Goal: Information Seeking & Learning: Learn about a topic

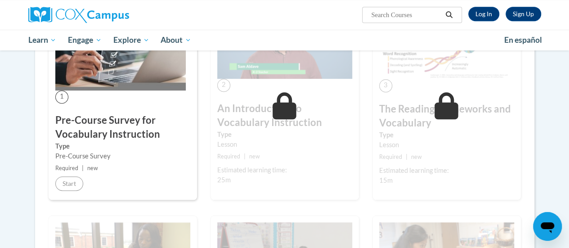
scroll to position [209, 0]
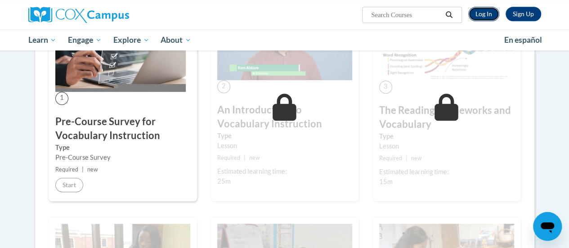
click at [481, 10] on link "Log In" at bounding box center [483, 14] width 31 height 14
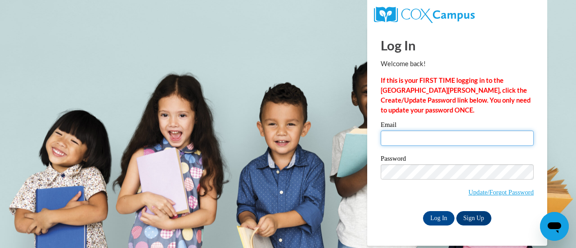
click at [418, 142] on input "Email" at bounding box center [457, 137] width 153 height 15
type input "paulikm@w-csd.org"
click at [423, 211] on input "Log In" at bounding box center [438, 218] width 31 height 14
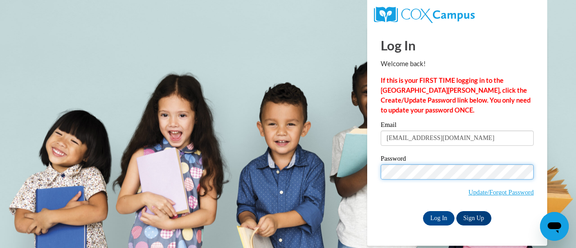
click at [423, 211] on input "Log In" at bounding box center [438, 218] width 31 height 14
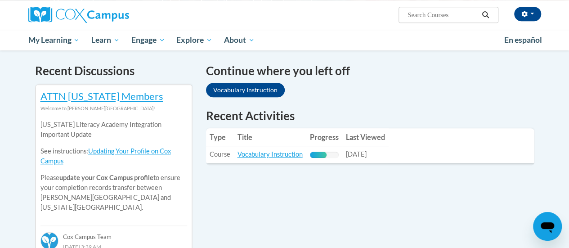
scroll to position [270, 0]
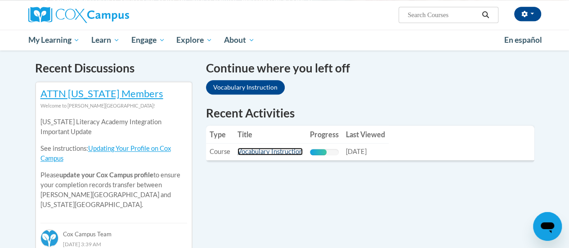
click at [281, 155] on link "Vocabulary Instruction" at bounding box center [270, 152] width 65 height 8
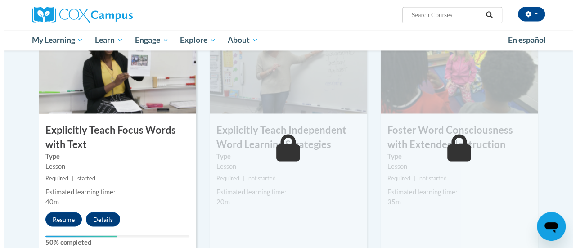
scroll to position [709, 0]
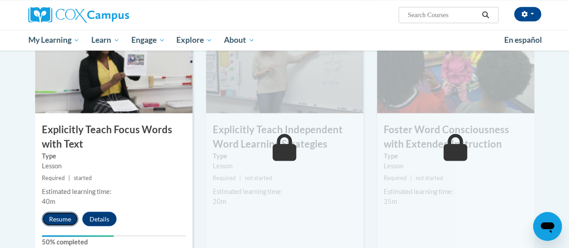
click at [63, 220] on button "Resume" at bounding box center [60, 218] width 36 height 14
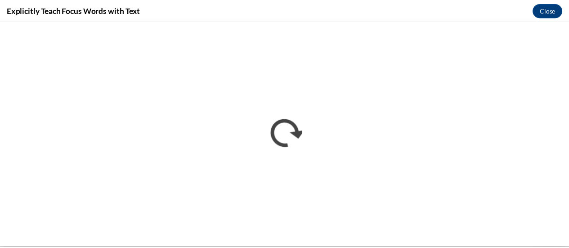
scroll to position [0, 0]
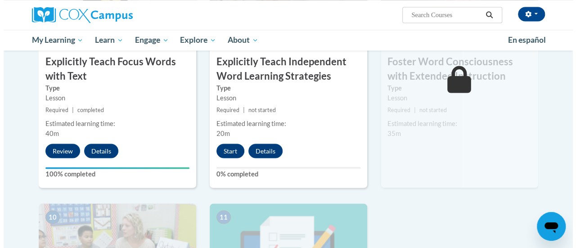
scroll to position [777, 0]
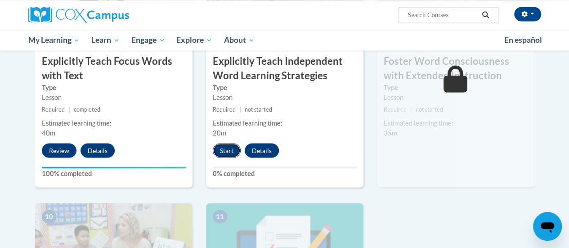
click at [226, 145] on button "Start" at bounding box center [227, 150] width 28 height 14
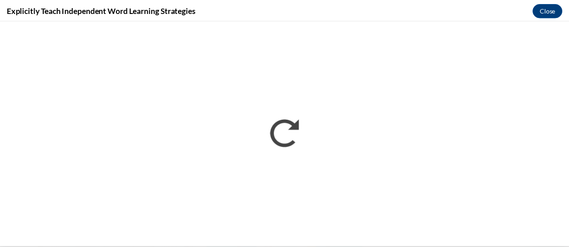
scroll to position [0, 0]
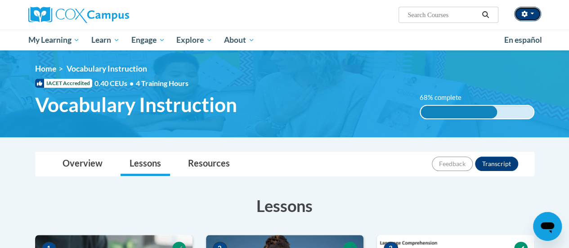
click at [532, 13] on button "button" at bounding box center [527, 14] width 27 height 14
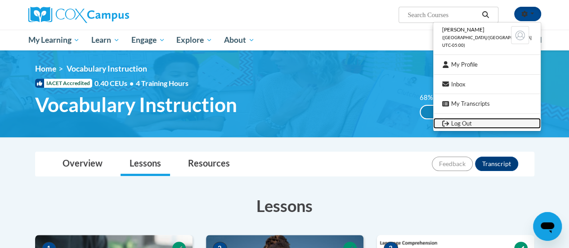
click at [470, 121] on link "Log Out" at bounding box center [487, 123] width 108 height 11
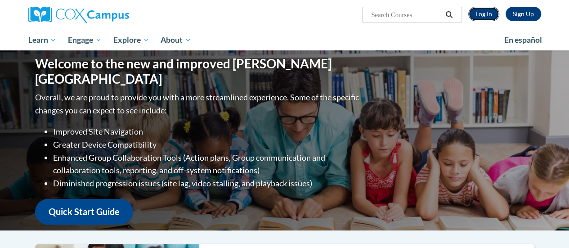
click at [490, 15] on link "Log In" at bounding box center [483, 14] width 31 height 14
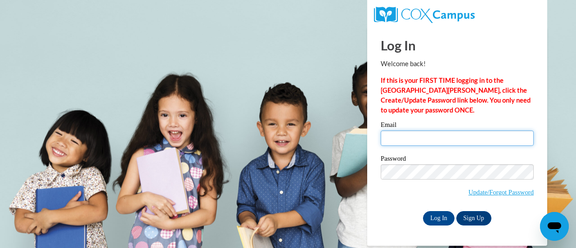
click at [424, 136] on input "Email" at bounding box center [457, 137] width 153 height 15
type input "[EMAIL_ADDRESS][DOMAIN_NAME]"
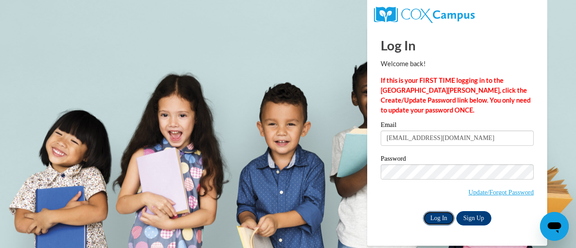
click at [433, 217] on input "Log In" at bounding box center [438, 218] width 31 height 14
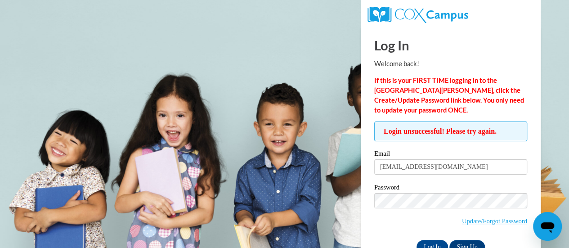
scroll to position [25, 0]
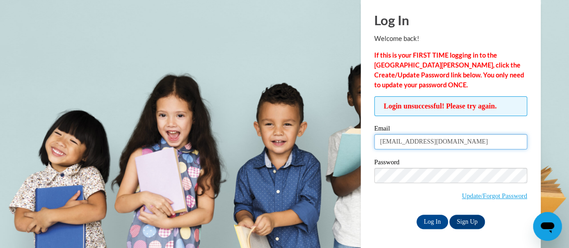
click at [440, 144] on input "[EMAIL_ADDRESS][DOMAIN_NAME]" at bounding box center [450, 141] width 153 height 15
type input "[EMAIL_ADDRESS][DOMAIN_NAME]"
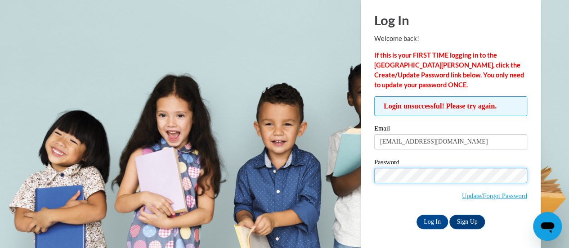
click at [417, 215] on input "Log In" at bounding box center [432, 222] width 31 height 14
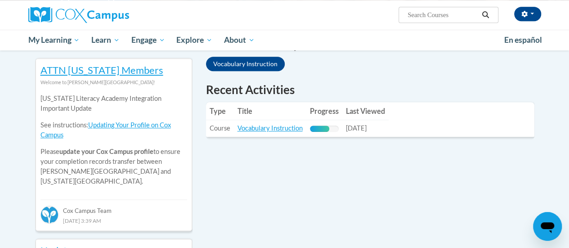
scroll to position [287, 0]
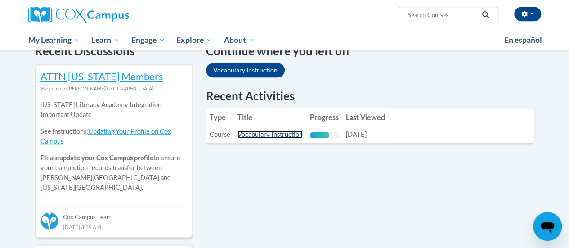
click at [275, 134] on link "Vocabulary Instruction" at bounding box center [270, 134] width 65 height 8
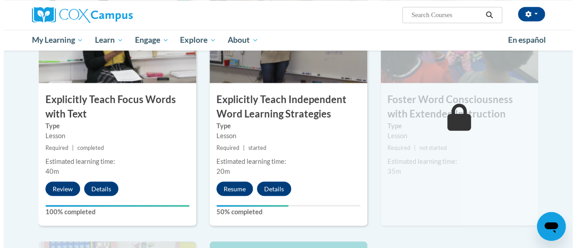
scroll to position [748, 0]
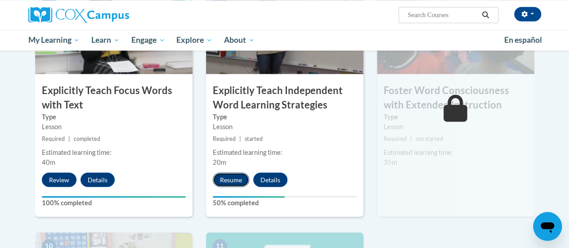
click at [227, 177] on button "Resume" at bounding box center [231, 179] width 36 height 14
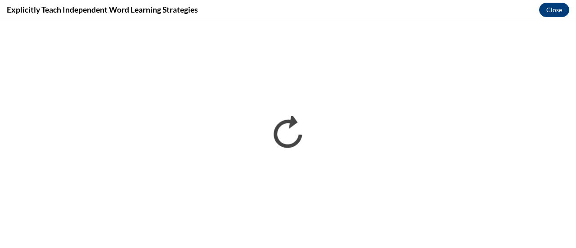
scroll to position [0, 0]
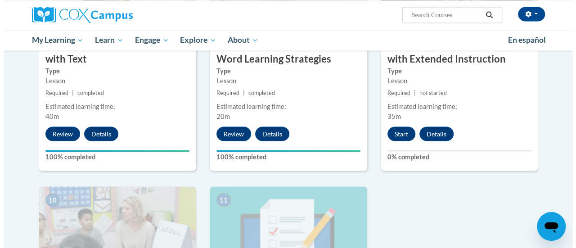
scroll to position [795, 0]
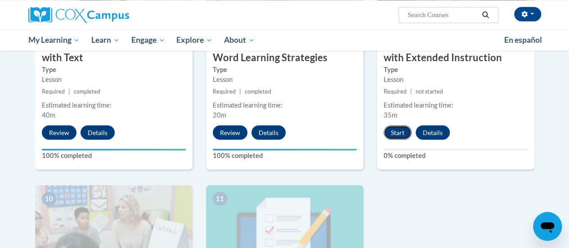
click at [396, 133] on button "Start" at bounding box center [398, 132] width 28 height 14
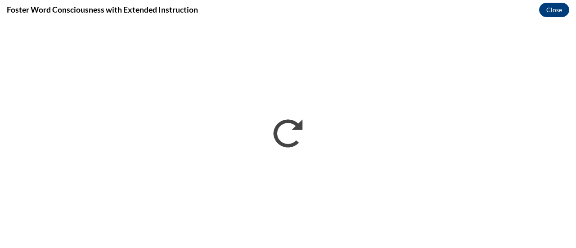
scroll to position [0, 0]
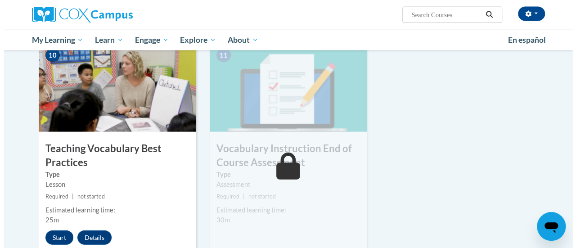
scroll to position [939, 0]
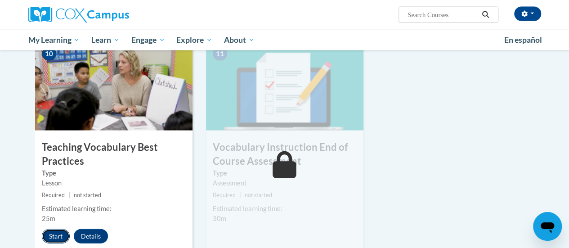
click at [55, 241] on button "Start" at bounding box center [56, 236] width 28 height 14
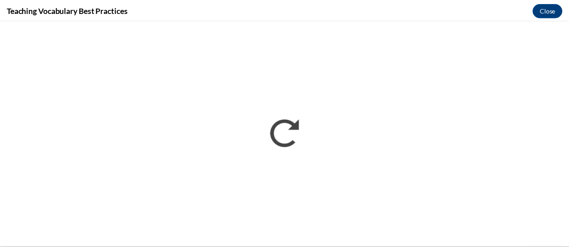
scroll to position [0, 0]
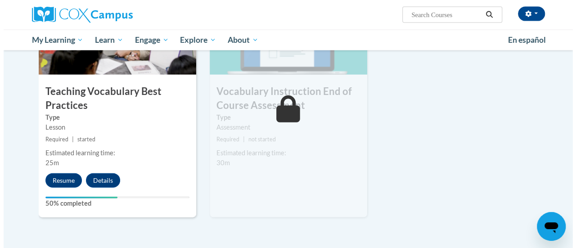
scroll to position [1023, 0]
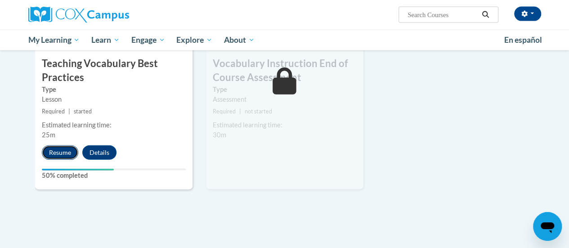
click at [55, 153] on button "Resume" at bounding box center [60, 152] width 36 height 14
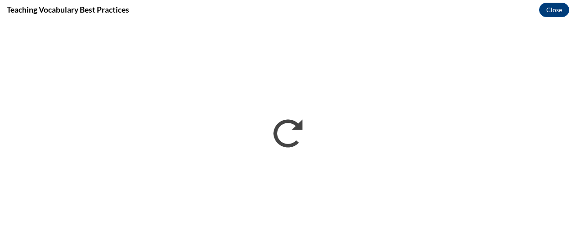
scroll to position [0, 0]
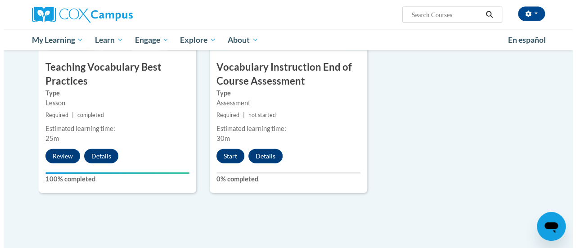
scroll to position [1023, 0]
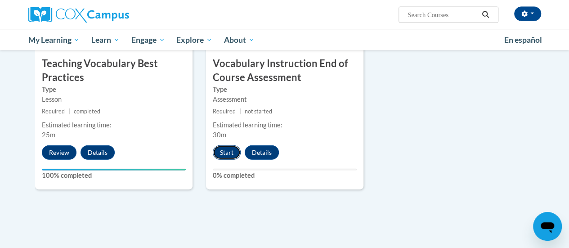
click at [226, 150] on button "Start" at bounding box center [227, 152] width 28 height 14
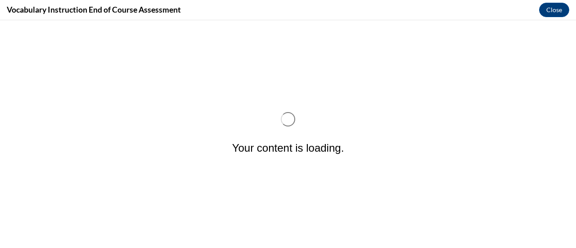
scroll to position [0, 0]
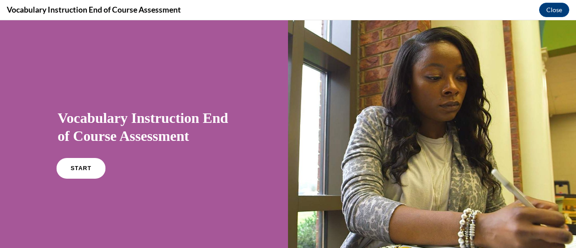
click at [78, 172] on link "START" at bounding box center [80, 168] width 49 height 21
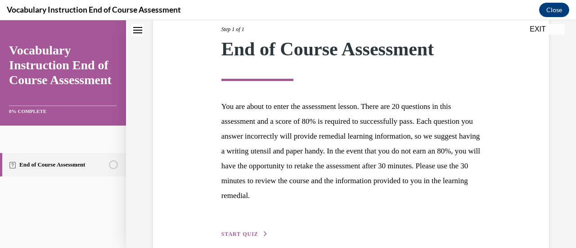
scroll to position [165, 0]
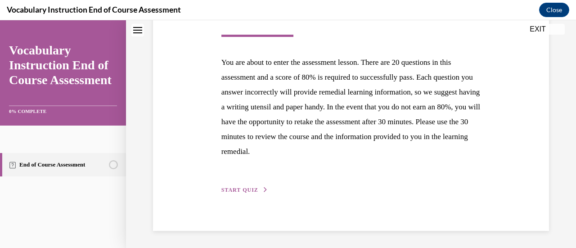
click at [237, 198] on div "Step 1 of 1 End of Course Assessment You are about to enter the assessment less…" at bounding box center [351, 77] width 396 height 306
click at [250, 192] on span "START QUIZ" at bounding box center [239, 190] width 37 height 6
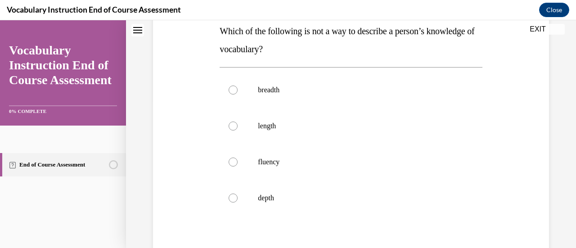
scroll to position [150, 0]
click at [238, 122] on label "length" at bounding box center [351, 126] width 262 height 36
click at [238, 122] on input "length" at bounding box center [233, 125] width 9 height 9
radio input "true"
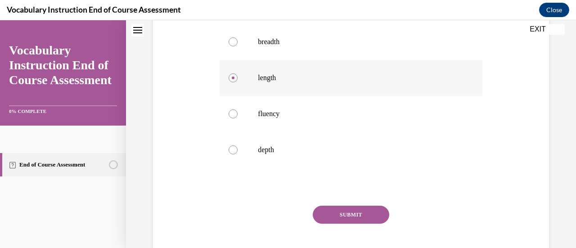
scroll to position [220, 0]
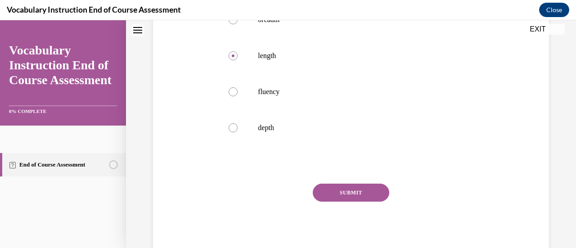
click at [367, 198] on button "SUBMIT" at bounding box center [351, 193] width 76 height 18
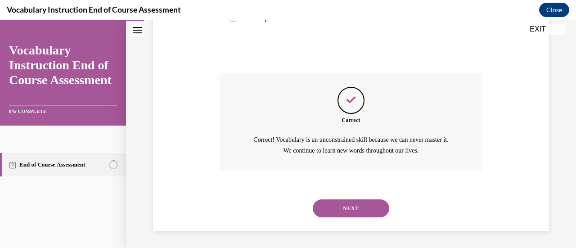
click at [365, 210] on button "NEXT" at bounding box center [351, 208] width 76 height 18
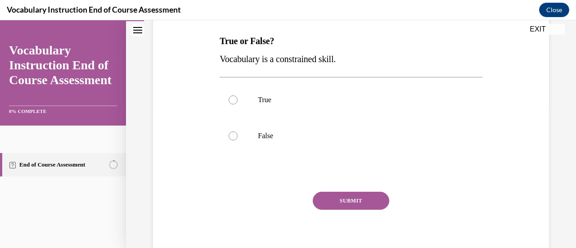
scroll to position [143, 0]
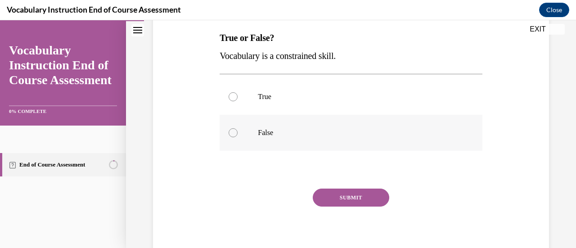
click at [232, 132] on div at bounding box center [233, 132] width 9 height 9
click at [232, 132] on input "False" at bounding box center [233, 132] width 9 height 9
radio input "true"
click at [363, 200] on button "SUBMIT" at bounding box center [351, 198] width 76 height 18
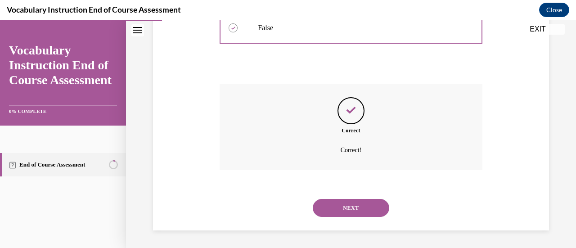
click at [364, 209] on button "NEXT" at bounding box center [351, 208] width 76 height 18
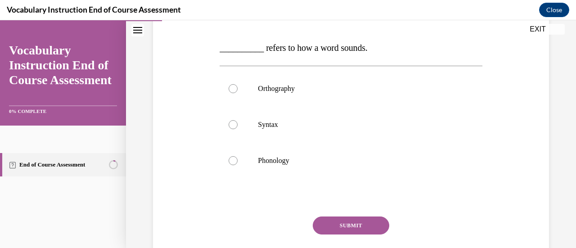
scroll to position [133, 0]
click at [235, 165] on label "Phonology" at bounding box center [351, 160] width 262 height 36
click at [235, 165] on input "Phonology" at bounding box center [233, 160] width 9 height 9
radio input "true"
click at [358, 224] on button "SUBMIT" at bounding box center [351, 225] width 76 height 18
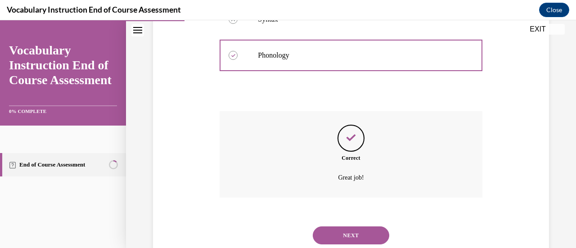
click at [366, 234] on button "NEXT" at bounding box center [351, 235] width 76 height 18
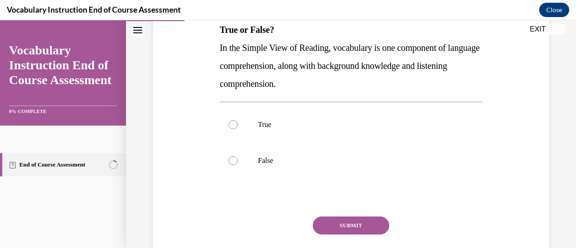
scroll to position [151, 0]
click at [242, 121] on label "True" at bounding box center [351, 124] width 262 height 36
click at [238, 121] on input "True" at bounding box center [233, 124] width 9 height 9
radio input "true"
click at [358, 223] on button "SUBMIT" at bounding box center [351, 225] width 76 height 18
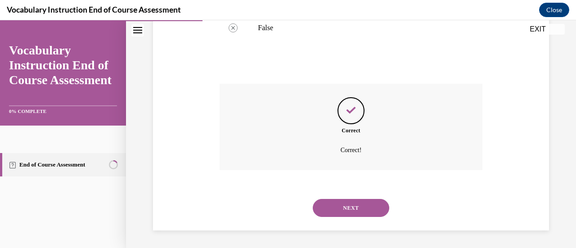
click at [365, 211] on button "NEXT" at bounding box center [351, 208] width 76 height 18
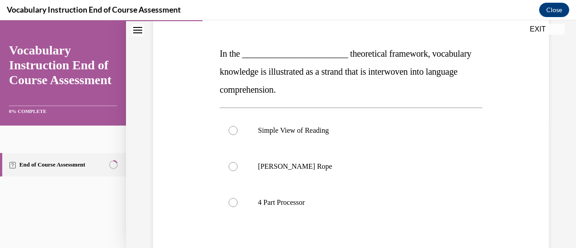
scroll to position [128, 0]
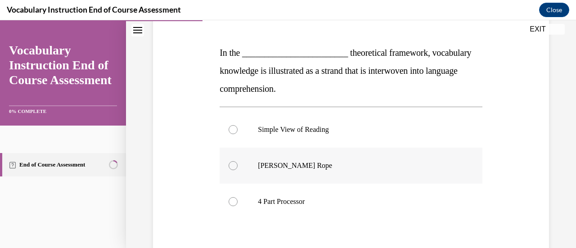
click at [303, 166] on p "Scarborough's Rope" at bounding box center [359, 165] width 202 height 9
click at [238, 166] on input "Scarborough's Rope" at bounding box center [233, 165] width 9 height 9
radio input "true"
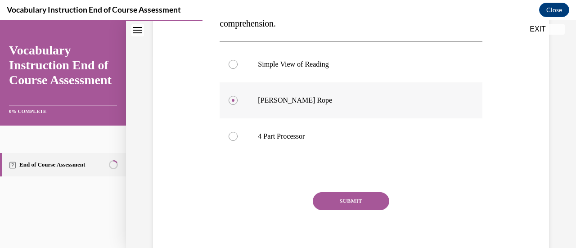
scroll to position [202, 0]
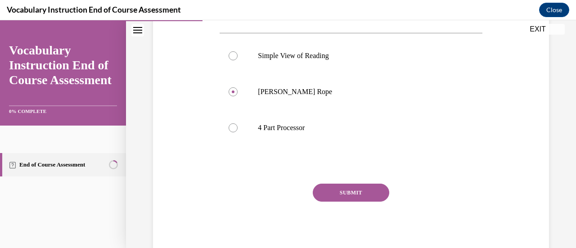
click at [359, 184] on button "SUBMIT" at bounding box center [351, 193] width 76 height 18
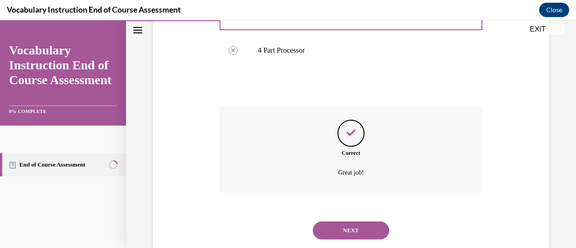
click at [365, 233] on button "NEXT" at bounding box center [351, 230] width 76 height 18
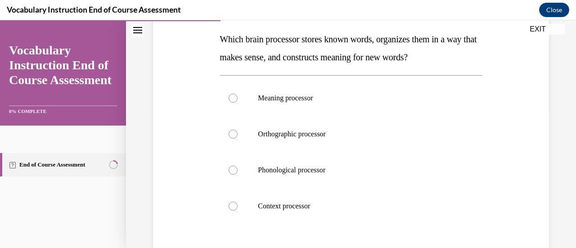
scroll to position [145, 0]
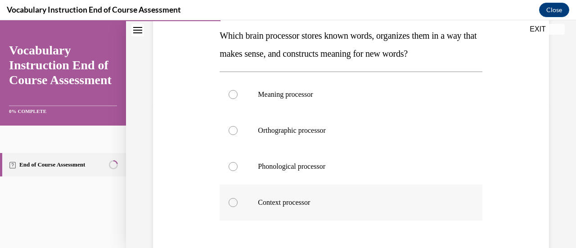
click at [236, 201] on div at bounding box center [233, 202] width 9 height 9
click at [236, 201] on input "Context processor" at bounding box center [233, 202] width 9 height 9
radio input "true"
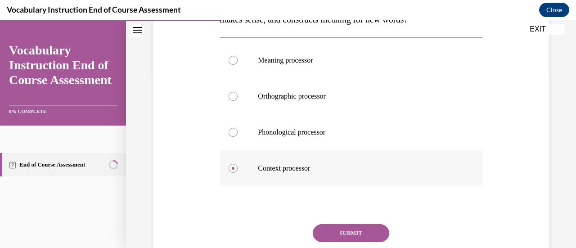
scroll to position [220, 0]
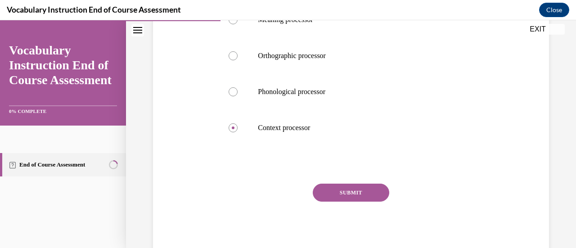
click at [359, 198] on button "SUBMIT" at bounding box center [351, 193] width 76 height 18
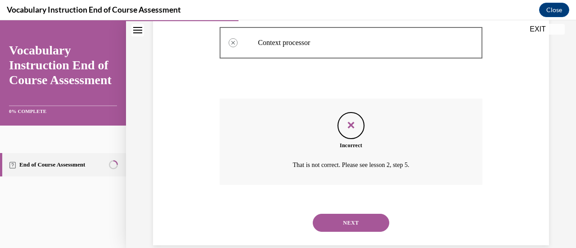
scroll to position [319, 0]
click at [348, 229] on button "NEXT" at bounding box center [351, 222] width 76 height 18
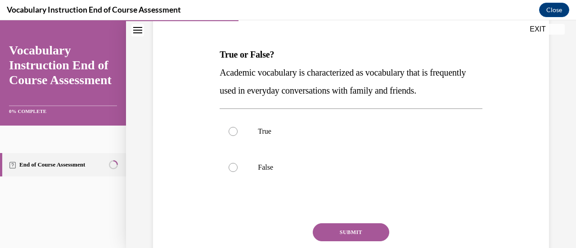
scroll to position [128, 0]
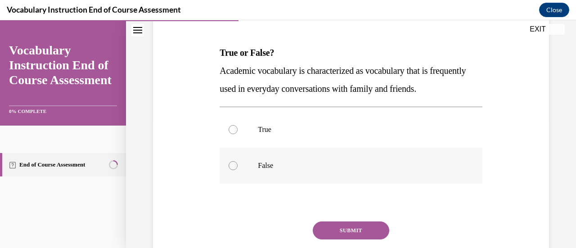
click at [233, 161] on div at bounding box center [233, 165] width 9 height 9
click at [233, 161] on input "False" at bounding box center [233, 165] width 9 height 9
radio input "true"
click at [356, 227] on button "SUBMIT" at bounding box center [351, 230] width 76 height 18
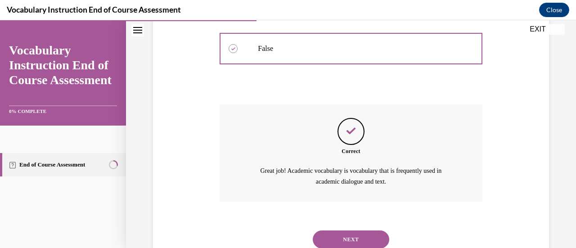
click at [360, 238] on button "NEXT" at bounding box center [351, 239] width 76 height 18
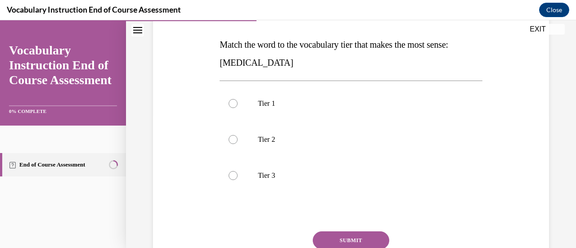
scroll to position [137, 0]
click at [235, 140] on div at bounding box center [233, 138] width 9 height 9
click at [235, 140] on input "Tier 2" at bounding box center [233, 138] width 9 height 9
radio input "true"
click at [367, 236] on button "SUBMIT" at bounding box center [351, 239] width 76 height 18
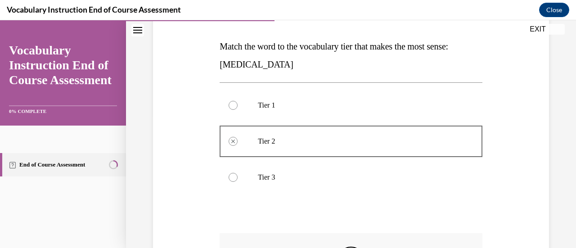
scroll to position [134, 0]
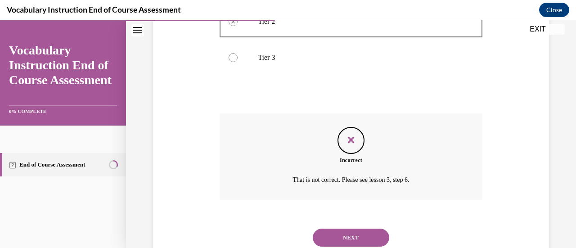
click at [352, 242] on button "NEXT" at bounding box center [351, 238] width 76 height 18
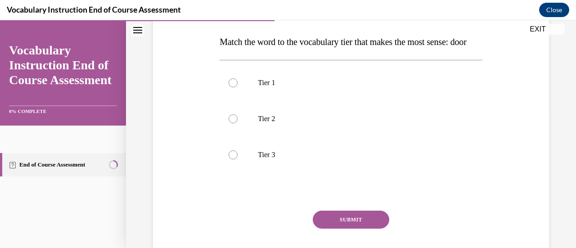
scroll to position [139, 0]
click at [230, 100] on label "Tier 1" at bounding box center [351, 82] width 262 height 36
click at [230, 87] on input "Tier 1" at bounding box center [233, 82] width 9 height 9
radio input "true"
click at [364, 228] on button "SUBMIT" at bounding box center [351, 219] width 76 height 18
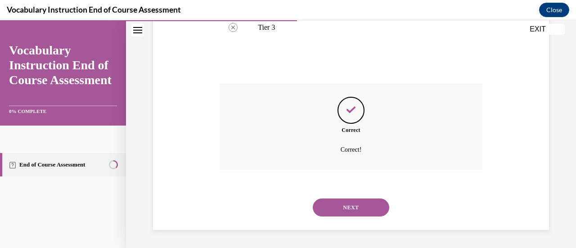
click at [344, 213] on button "NEXT" at bounding box center [351, 207] width 76 height 18
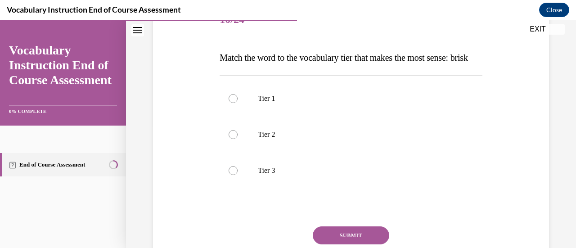
scroll to position [123, 0]
click at [240, 152] on label "Tier 2" at bounding box center [351, 134] width 262 height 36
click at [238, 139] on input "Tier 2" at bounding box center [233, 134] width 9 height 9
radio input "true"
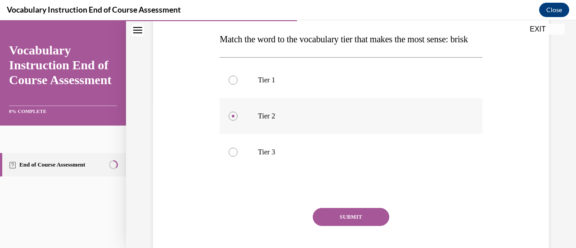
scroll to position [141, 0]
click at [346, 226] on button "SUBMIT" at bounding box center [351, 217] width 76 height 18
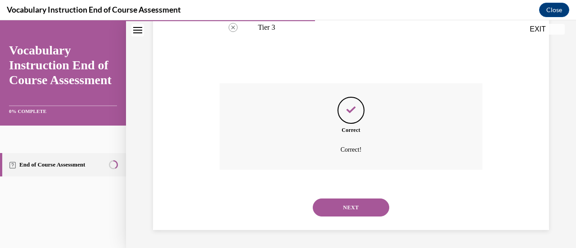
click at [356, 211] on button "NEXT" at bounding box center [351, 207] width 76 height 18
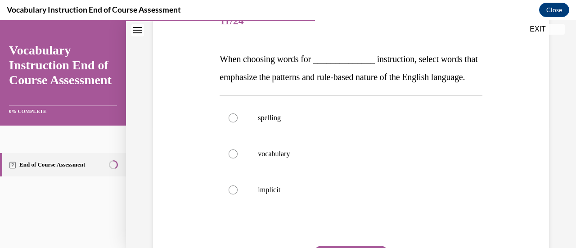
scroll to position [126, 0]
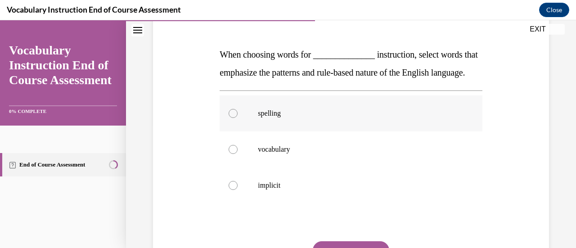
click at [238, 131] on label "spelling" at bounding box center [351, 113] width 262 height 36
click at [238, 118] on input "spelling" at bounding box center [233, 113] width 9 height 9
radio input "true"
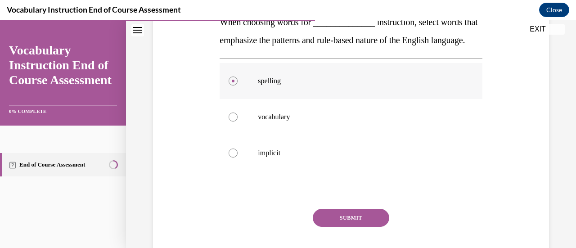
scroll to position [202, 0]
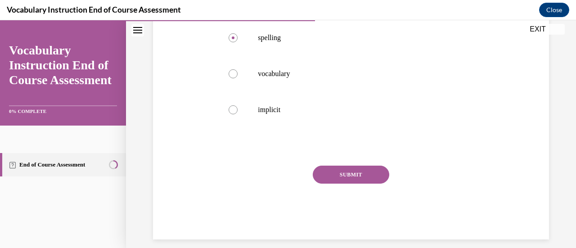
click at [352, 184] on button "SUBMIT" at bounding box center [351, 175] width 76 height 18
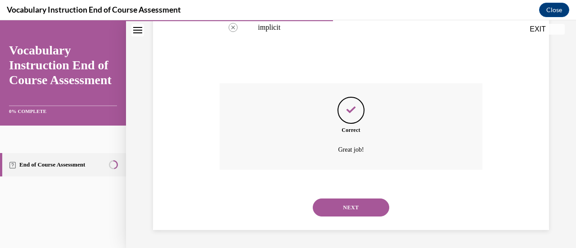
click at [367, 215] on button "NEXT" at bounding box center [351, 207] width 76 height 18
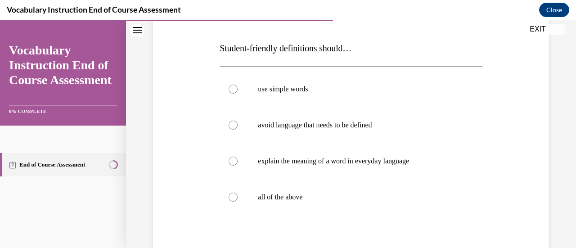
scroll to position [134, 0]
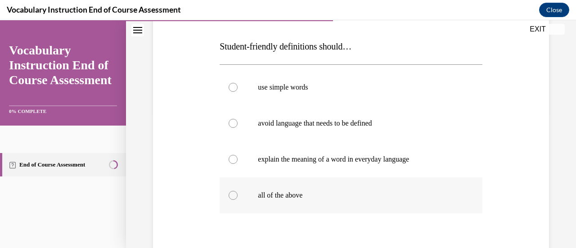
click at [231, 198] on div at bounding box center [233, 195] width 9 height 9
click at [231, 198] on input "all of the above" at bounding box center [233, 195] width 9 height 9
radio input "true"
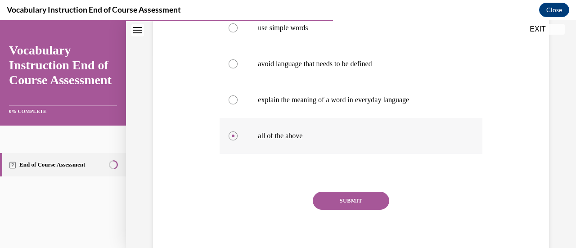
scroll to position [202, 0]
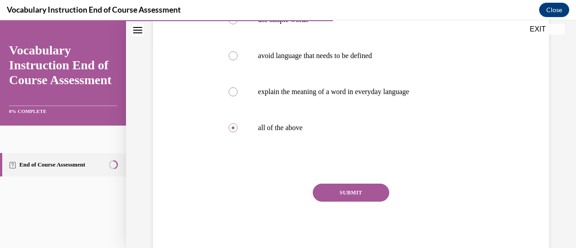
click at [360, 193] on button "SUBMIT" at bounding box center [351, 193] width 76 height 18
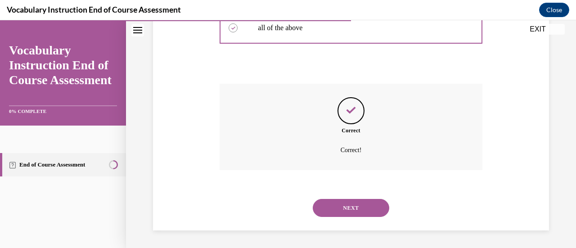
click at [365, 208] on button "NEXT" at bounding box center [351, 208] width 76 height 18
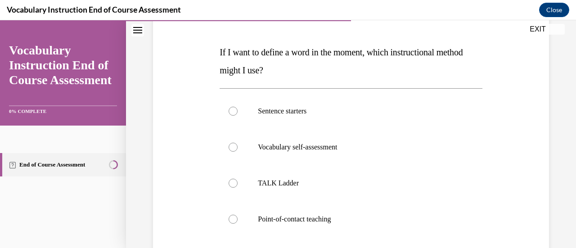
scroll to position [136, 0]
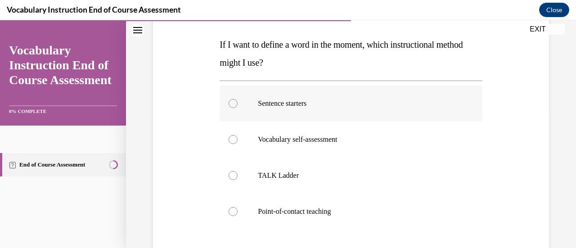
click at [233, 108] on label "Sentence starters" at bounding box center [351, 103] width 262 height 36
click at [233, 108] on input "Sentence starters" at bounding box center [233, 103] width 9 height 9
radio input "true"
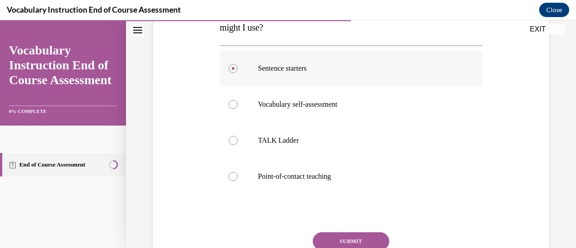
scroll to position [220, 0]
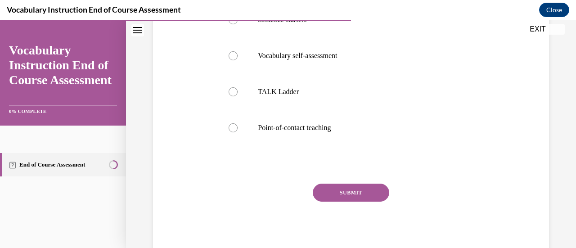
click at [358, 198] on button "SUBMIT" at bounding box center [351, 193] width 76 height 18
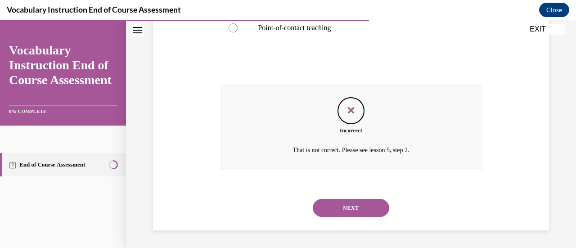
click at [362, 216] on button "NEXT" at bounding box center [351, 208] width 76 height 18
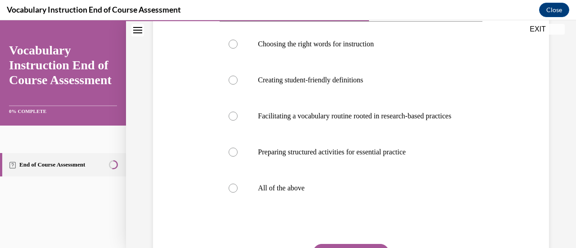
scroll to position [186, 0]
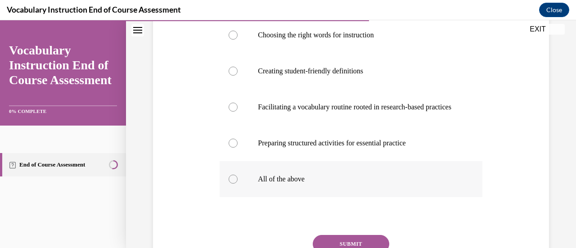
click at [228, 197] on label "All of the above" at bounding box center [351, 179] width 262 height 36
click at [229, 184] on input "All of the above" at bounding box center [233, 179] width 9 height 9
radio input "true"
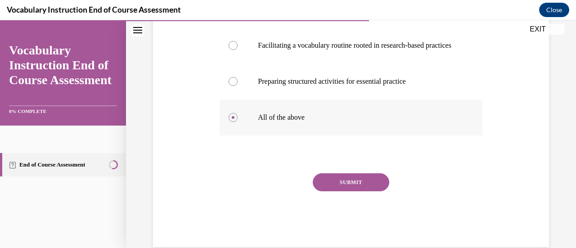
scroll to position [256, 0]
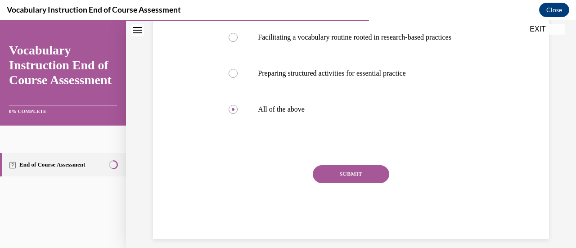
click at [359, 183] on button "SUBMIT" at bounding box center [351, 174] width 76 height 18
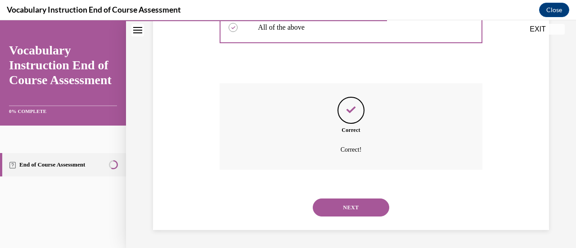
click at [368, 209] on button "NEXT" at bounding box center [351, 207] width 76 height 18
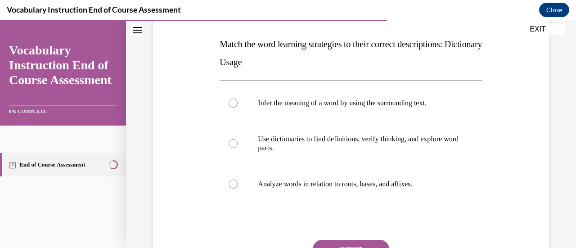
scroll to position [137, 0]
click at [237, 145] on label "Use dictionaries to find definitions, verify thinking, and explore word parts." at bounding box center [351, 143] width 262 height 45
click at [237, 145] on input "Use dictionaries to find definitions, verify thinking, and explore word parts." at bounding box center [233, 143] width 9 height 9
radio input "true"
click at [351, 247] on button "SUBMIT" at bounding box center [351, 248] width 76 height 18
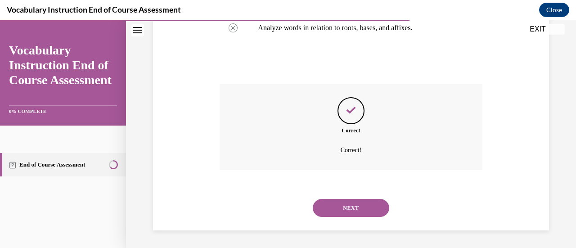
click at [358, 211] on button "NEXT" at bounding box center [351, 208] width 76 height 18
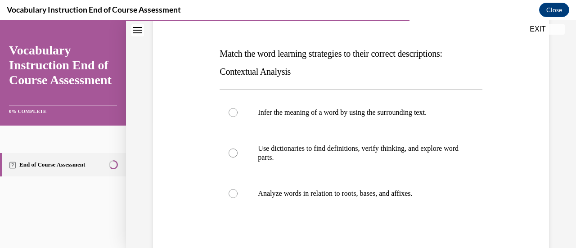
scroll to position [128, 0]
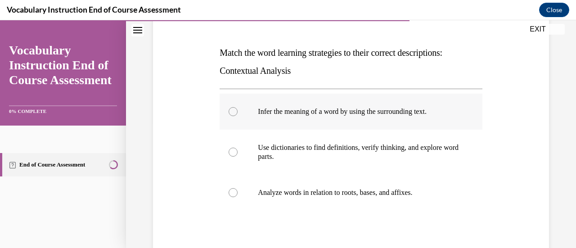
click at [236, 111] on div at bounding box center [233, 111] width 9 height 9
click at [236, 111] on input "Infer the meaning of a word by using the surrounding text." at bounding box center [233, 111] width 9 height 9
radio input "true"
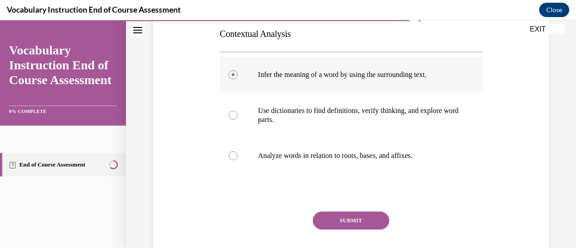
scroll to position [193, 0]
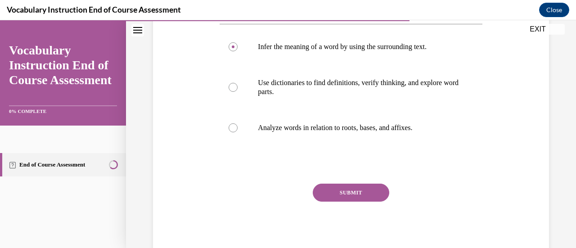
click at [360, 199] on button "SUBMIT" at bounding box center [351, 193] width 76 height 18
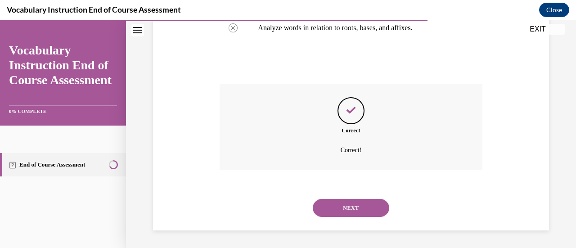
click at [368, 208] on button "NEXT" at bounding box center [351, 208] width 76 height 18
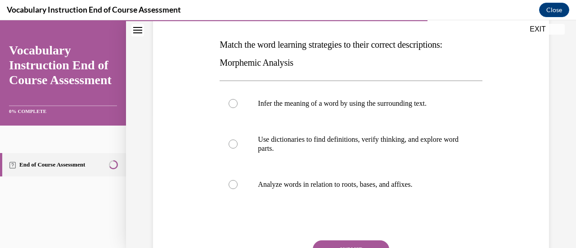
scroll to position [137, 0]
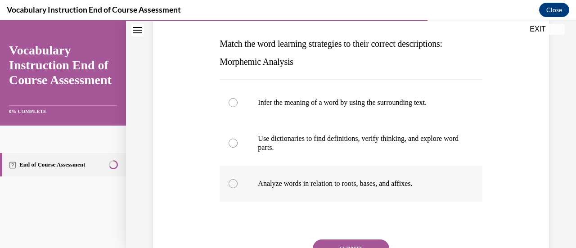
click at [236, 186] on label "Analyze words in relation to roots, bases, and affixes." at bounding box center [351, 184] width 262 height 36
click at [236, 186] on input "Analyze words in relation to roots, bases, and affixes." at bounding box center [233, 183] width 9 height 9
radio input "true"
click at [357, 245] on button "SUBMIT" at bounding box center [351, 248] width 76 height 18
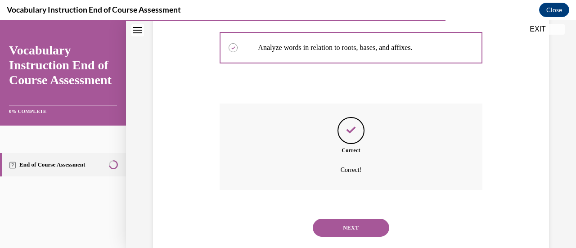
click at [350, 231] on button "NEXT" at bounding box center [351, 228] width 76 height 18
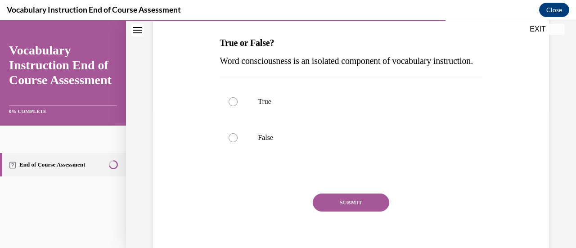
scroll to position [140, 0]
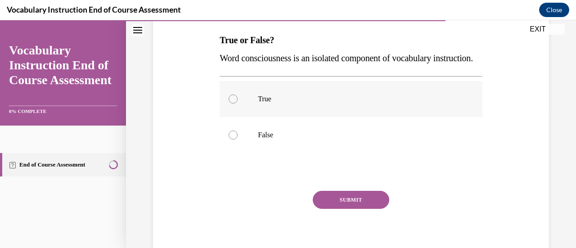
click at [230, 103] on div at bounding box center [233, 98] width 9 height 9
click at [230, 103] on input "True" at bounding box center [233, 98] width 9 height 9
radio input "true"
click at [367, 209] on button "SUBMIT" at bounding box center [351, 200] width 76 height 18
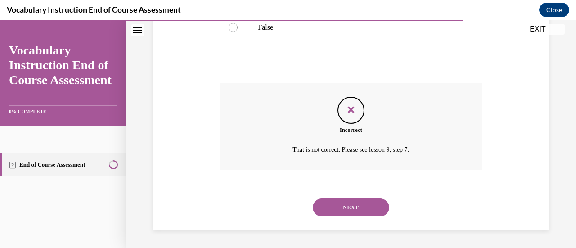
click at [360, 211] on button "NEXT" at bounding box center [351, 207] width 76 height 18
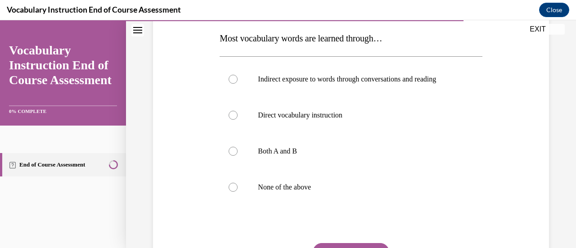
scroll to position [143, 0]
click at [232, 154] on div at bounding box center [233, 150] width 9 height 9
click at [232, 154] on input "Both A and B" at bounding box center [233, 150] width 9 height 9
radio input "true"
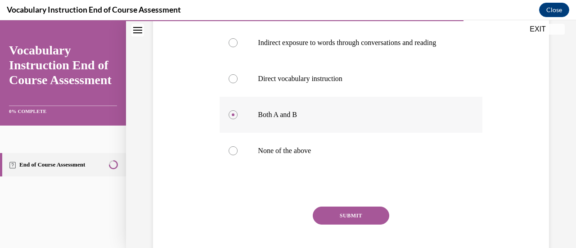
scroll to position [202, 0]
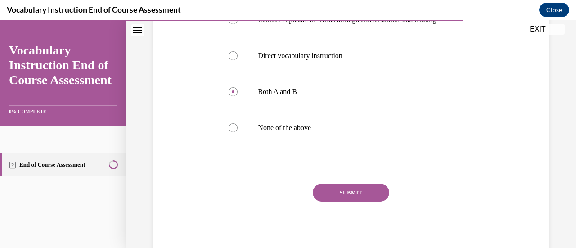
click at [356, 194] on button "SUBMIT" at bounding box center [351, 193] width 76 height 18
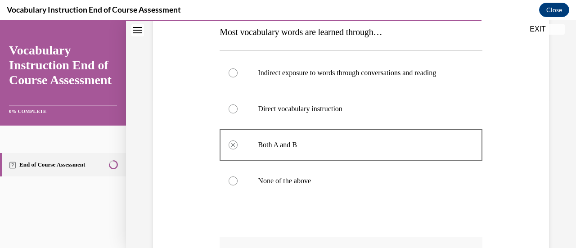
scroll to position [147, 0]
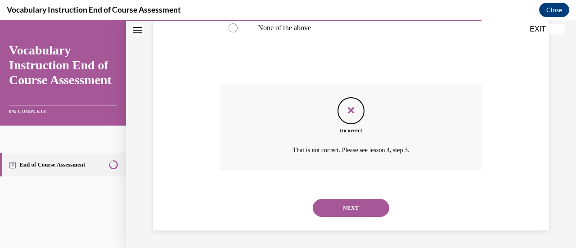
click at [354, 209] on button "NEXT" at bounding box center [351, 208] width 76 height 18
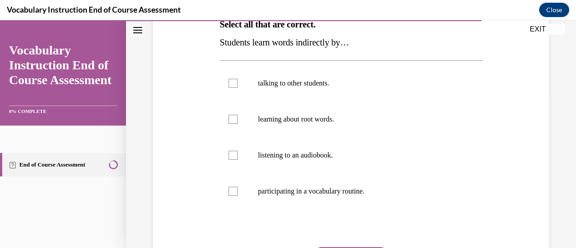
scroll to position [157, 0]
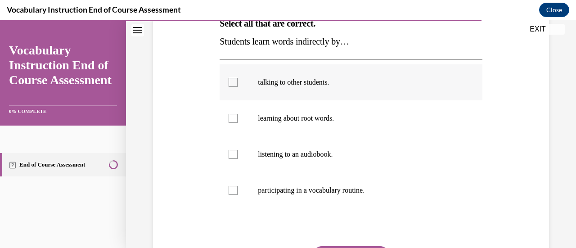
click at [239, 82] on label "talking to other students." at bounding box center [351, 82] width 262 height 36
click at [238, 82] on input "talking to other students." at bounding box center [233, 82] width 9 height 9
checkbox input "true"
click at [230, 126] on label "learning about root words." at bounding box center [351, 118] width 262 height 36
click at [230, 123] on input "learning about root words." at bounding box center [233, 118] width 9 height 9
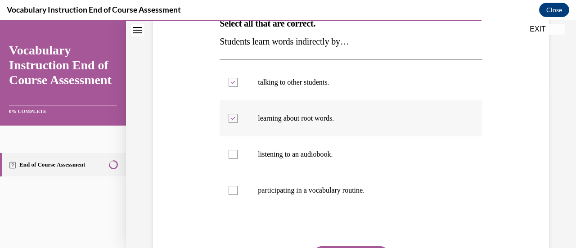
click at [234, 121] on div at bounding box center [233, 118] width 9 height 9
click at [234, 121] on input "learning about root words." at bounding box center [233, 118] width 9 height 9
checkbox input "false"
click at [234, 156] on div at bounding box center [233, 154] width 9 height 9
click at [234, 156] on input "listening to an audiobook." at bounding box center [233, 154] width 9 height 9
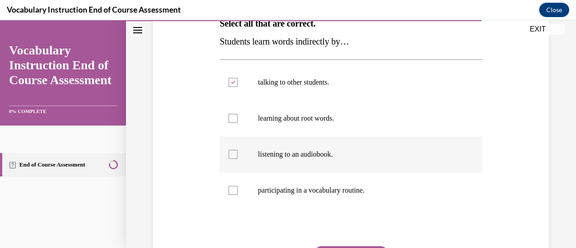
checkbox input "true"
click at [231, 190] on div at bounding box center [233, 190] width 9 height 9
click at [231, 190] on input "participating in a vocabulary routine." at bounding box center [233, 190] width 9 height 9
checkbox input "true"
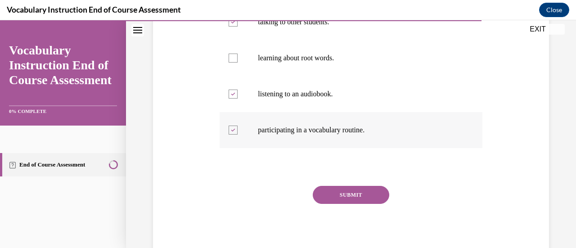
scroll to position [220, 0]
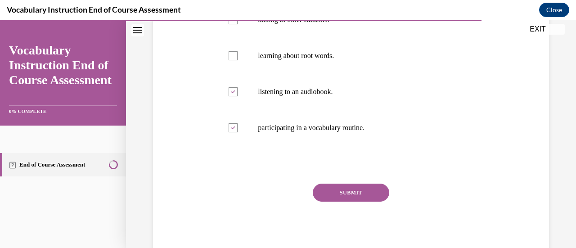
click at [362, 197] on button "SUBMIT" at bounding box center [351, 193] width 76 height 18
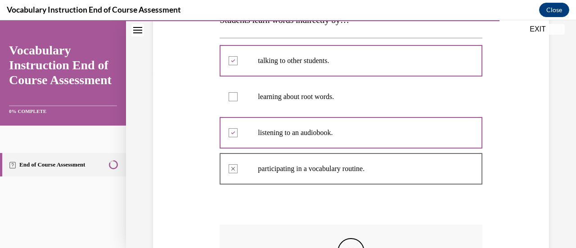
scroll to position [179, 0]
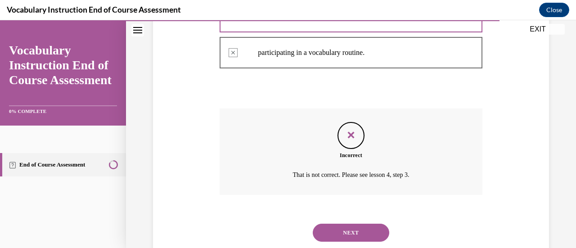
click at [367, 227] on button "NEXT" at bounding box center [351, 233] width 76 height 18
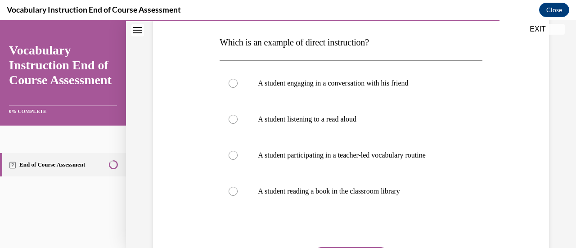
scroll to position [138, 0]
click at [236, 156] on div at bounding box center [233, 155] width 9 height 9
click at [236, 156] on input "A student participating in a teacher-led vocabulary routine" at bounding box center [233, 155] width 9 height 9
radio input "true"
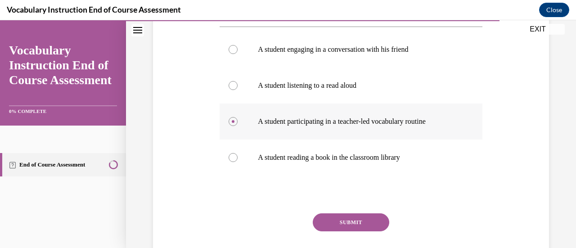
scroll to position [202, 0]
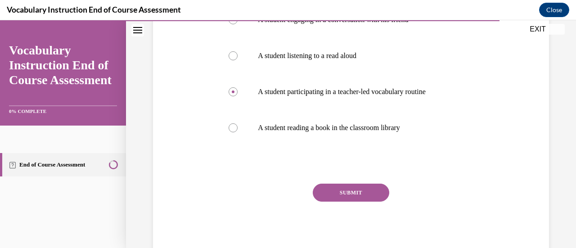
click at [352, 194] on button "SUBMIT" at bounding box center [351, 193] width 76 height 18
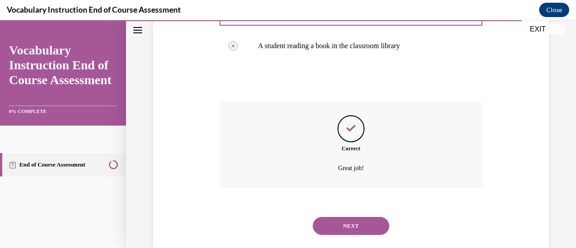
click at [359, 229] on button "NEXT" at bounding box center [351, 226] width 76 height 18
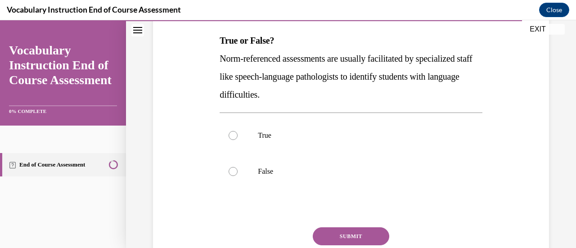
scroll to position [140, 0]
click at [232, 140] on label "True" at bounding box center [351, 135] width 262 height 36
click at [232, 139] on input "True" at bounding box center [233, 134] width 9 height 9
radio input "true"
click at [353, 240] on button "SUBMIT" at bounding box center [351, 236] width 76 height 18
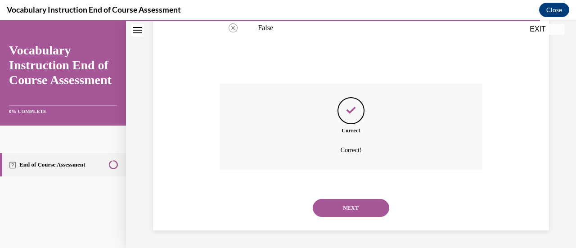
click at [348, 207] on button "NEXT" at bounding box center [351, 208] width 76 height 18
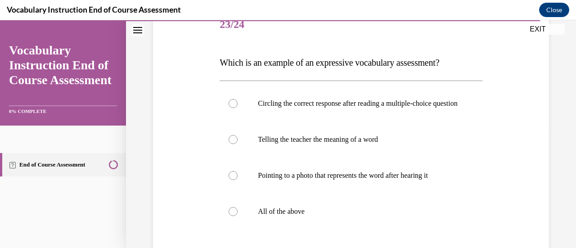
scroll to position [119, 0]
click at [237, 152] on label "Telling the teacher the meaning of a word" at bounding box center [351, 139] width 262 height 36
click at [237, 143] on input "Telling the teacher the meaning of a word" at bounding box center [233, 138] width 9 height 9
radio input "true"
click at [230, 215] on div at bounding box center [233, 210] width 9 height 9
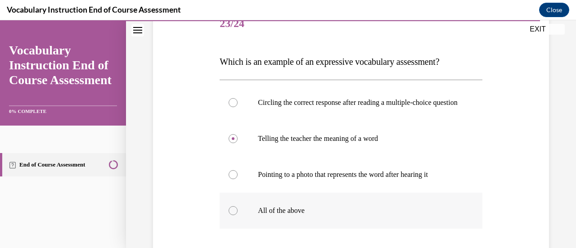
click at [230, 215] on input "All of the above" at bounding box center [233, 210] width 9 height 9
radio input "true"
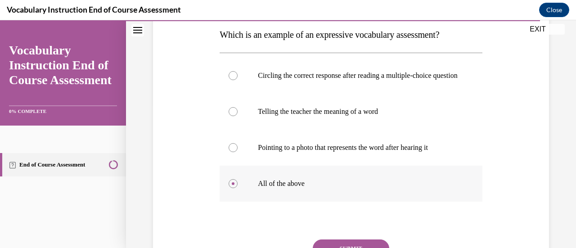
scroll to position [173, 0]
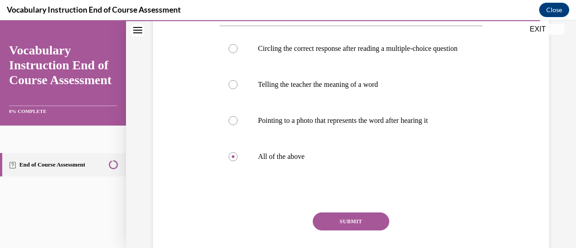
click at [356, 230] on button "SUBMIT" at bounding box center [351, 221] width 76 height 18
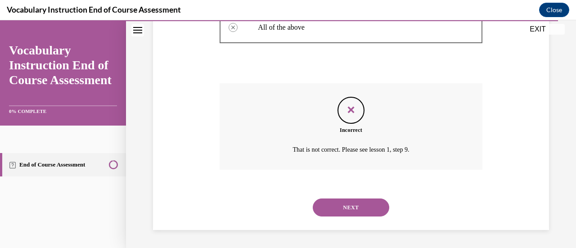
click at [373, 209] on button "NEXT" at bounding box center [351, 207] width 76 height 18
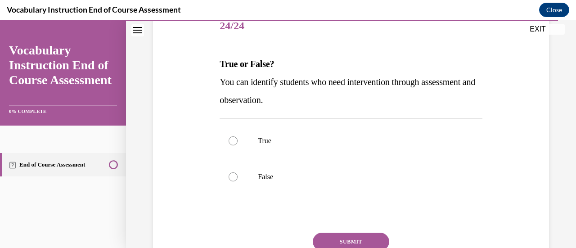
scroll to position [123, 0]
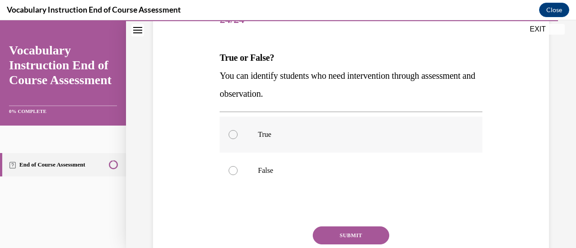
click at [235, 134] on div at bounding box center [233, 134] width 9 height 9
click at [235, 134] on input "True" at bounding box center [233, 134] width 9 height 9
radio input "true"
click at [367, 237] on button "SUBMIT" at bounding box center [351, 235] width 76 height 18
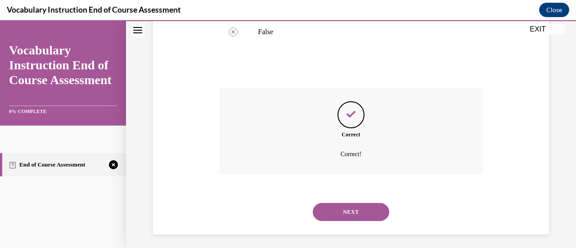
click at [355, 219] on button "NEXT" at bounding box center [351, 212] width 76 height 18
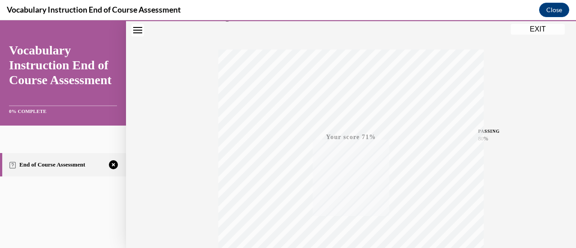
scroll to position [233, 0]
click at [340, 191] on icon "button" at bounding box center [351, 194] width 32 height 10
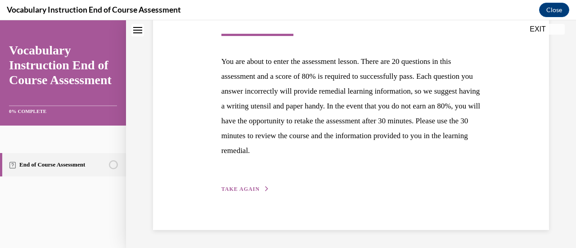
scroll to position [140, 0]
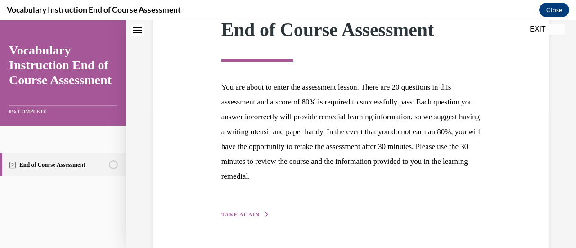
click at [243, 213] on span "TAKE AGAIN" at bounding box center [240, 214] width 38 height 6
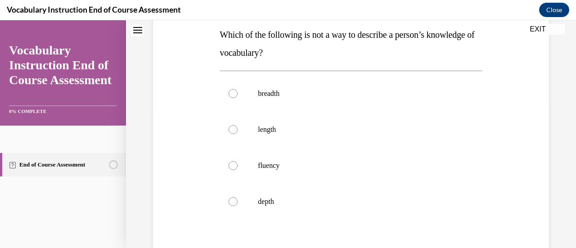
scroll to position [156, 0]
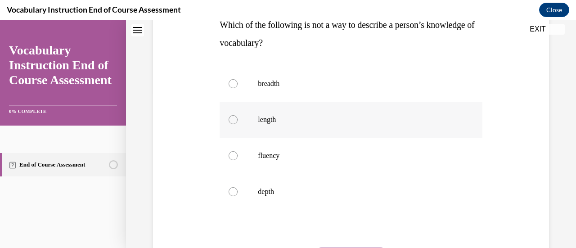
click at [239, 121] on label "length" at bounding box center [351, 120] width 262 height 36
click at [238, 121] on input "length" at bounding box center [233, 119] width 9 height 9
radio input "true"
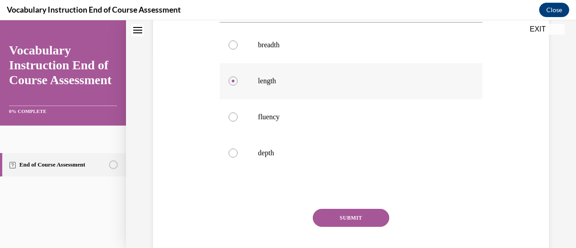
scroll to position [220, 0]
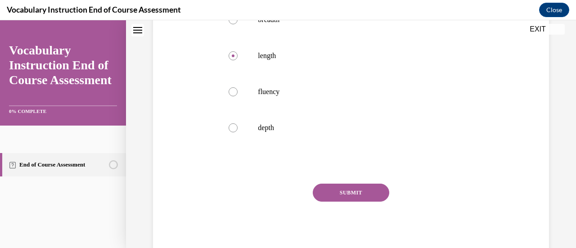
click at [360, 198] on button "SUBMIT" at bounding box center [351, 193] width 76 height 18
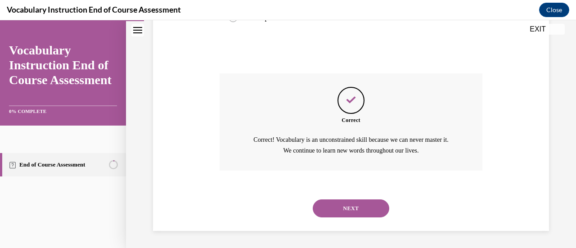
click at [373, 209] on button "NEXT" at bounding box center [351, 208] width 76 height 18
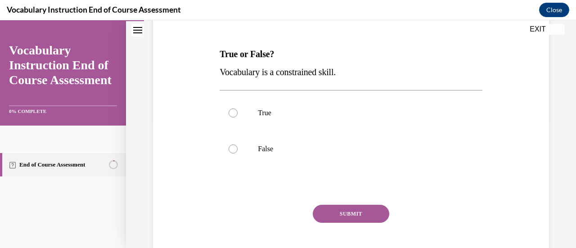
scroll to position [137, 0]
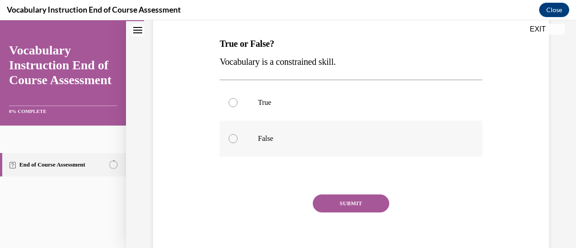
click at [229, 143] on label "False" at bounding box center [351, 139] width 262 height 36
click at [229, 143] on input "False" at bounding box center [233, 138] width 9 height 9
radio input "true"
click at [369, 207] on button "SUBMIT" at bounding box center [351, 203] width 76 height 18
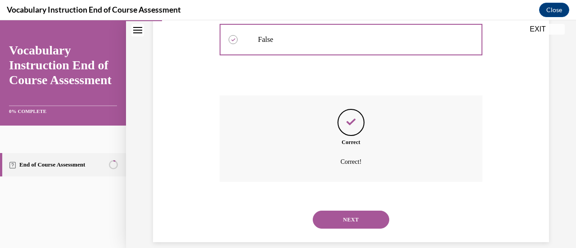
scroll to position [247, 0]
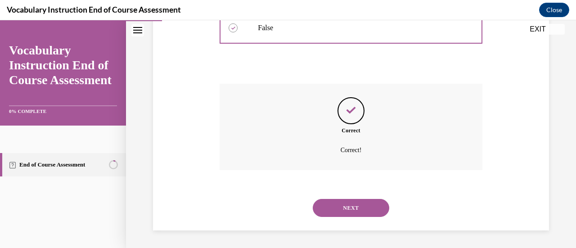
click at [364, 216] on div "NEXT" at bounding box center [351, 208] width 262 height 36
click at [364, 211] on button "NEXT" at bounding box center [351, 208] width 76 height 18
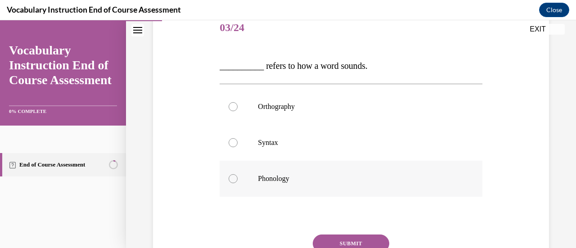
click at [241, 183] on label "Phonology" at bounding box center [351, 179] width 262 height 36
click at [238, 183] on input "Phonology" at bounding box center [233, 178] width 9 height 9
radio input "true"
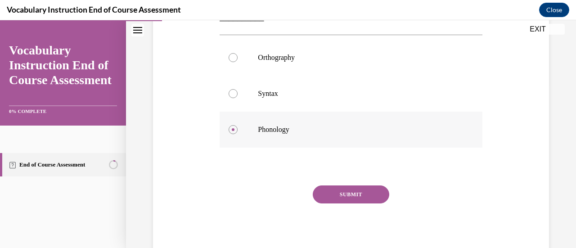
scroll to position [164, 0]
click at [359, 202] on div "SUBMIT NEXT" at bounding box center [351, 222] width 262 height 74
click at [358, 196] on button "SUBMIT" at bounding box center [351, 194] width 76 height 18
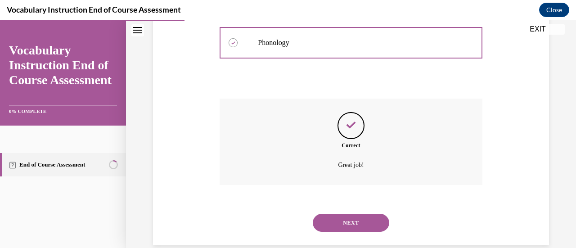
click at [395, 225] on div "NEXT" at bounding box center [351, 223] width 262 height 36
click at [359, 229] on button "NEXT" at bounding box center [351, 223] width 76 height 18
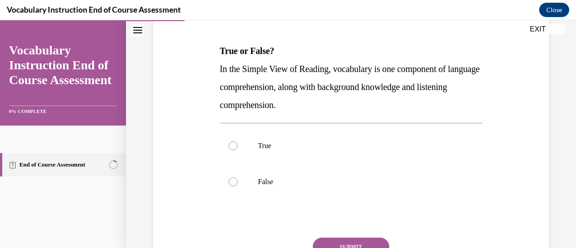
scroll to position [134, 0]
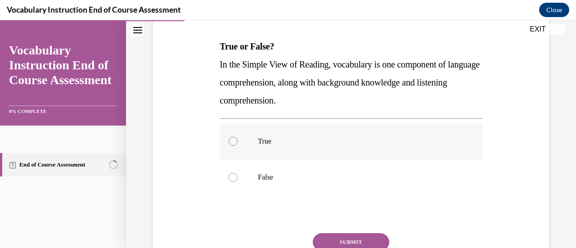
click at [232, 148] on label "True" at bounding box center [351, 141] width 262 height 36
click at [232, 146] on input "True" at bounding box center [233, 141] width 9 height 9
radio input "true"
click at [351, 236] on button "SUBMIT" at bounding box center [351, 242] width 76 height 18
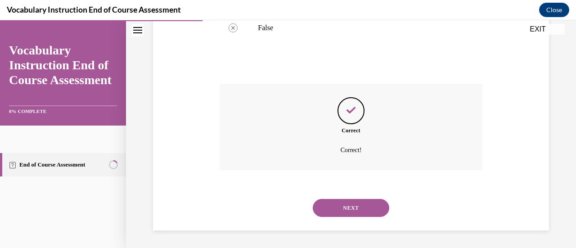
click at [356, 210] on button "NEXT" at bounding box center [351, 208] width 76 height 18
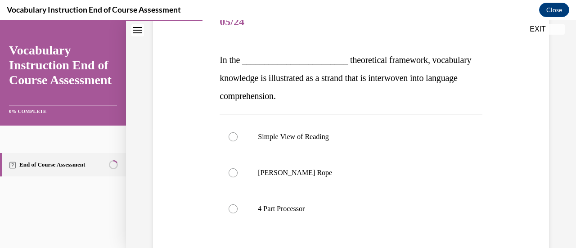
scroll to position [139, 0]
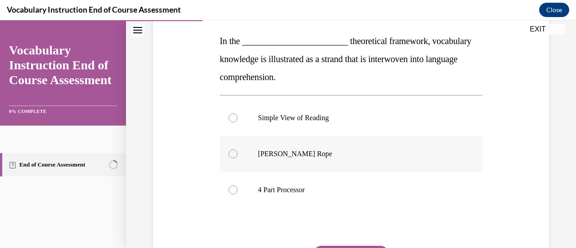
click at [233, 155] on div at bounding box center [233, 153] width 9 height 9
click at [233, 155] on input "Scarborough's Rope" at bounding box center [233, 153] width 9 height 9
radio input "true"
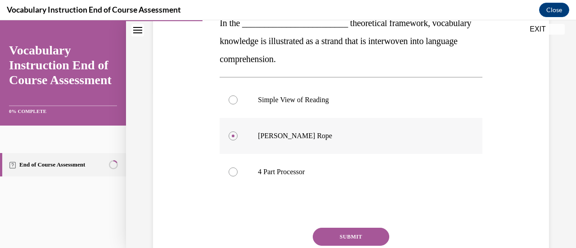
scroll to position [202, 0]
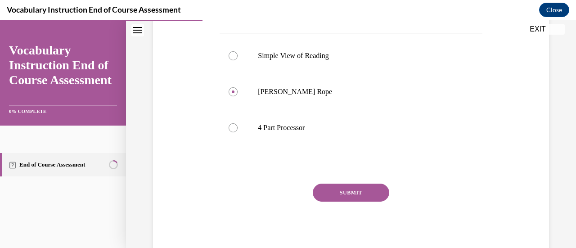
click at [351, 199] on button "SUBMIT" at bounding box center [351, 193] width 76 height 18
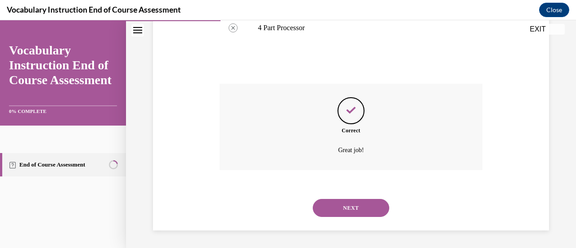
click at [362, 212] on button "NEXT" at bounding box center [351, 208] width 76 height 18
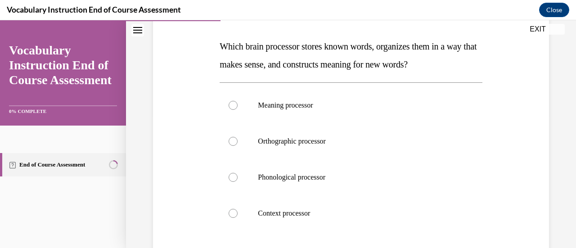
scroll to position [135, 0]
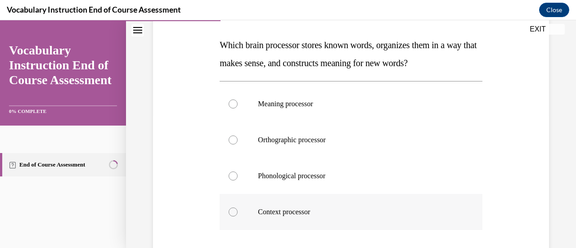
click at [238, 216] on label "Context processor" at bounding box center [351, 212] width 262 height 36
click at [238, 216] on input "Context processor" at bounding box center [233, 211] width 9 height 9
radio input "true"
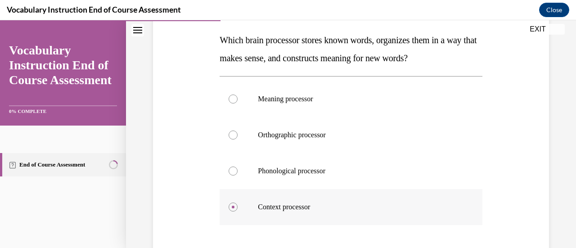
scroll to position [141, 0]
click at [225, 90] on label "Meaning processor" at bounding box center [351, 99] width 262 height 36
click at [229, 94] on input "Meaning processor" at bounding box center [233, 98] width 9 height 9
radio input "true"
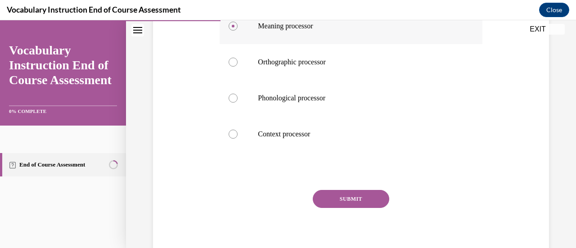
scroll to position [218, 0]
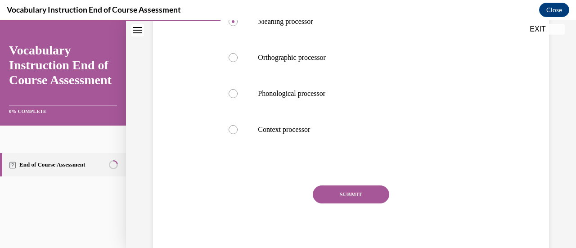
click at [346, 201] on button "SUBMIT" at bounding box center [351, 194] width 76 height 18
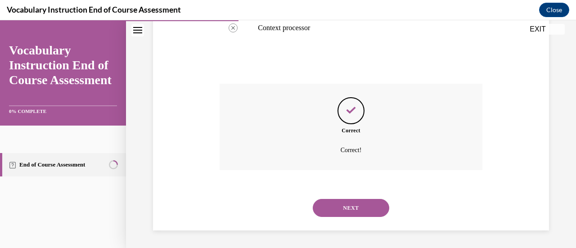
click at [361, 211] on button "NEXT" at bounding box center [351, 208] width 76 height 18
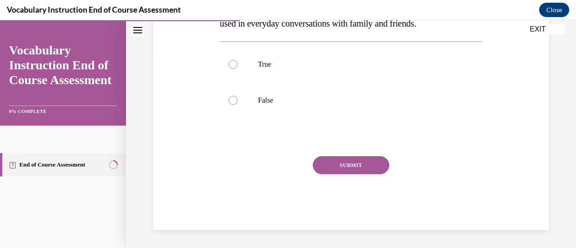
scroll to position [27, 0]
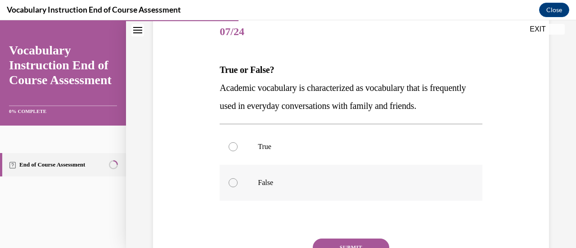
click at [234, 184] on div at bounding box center [233, 182] width 9 height 9
click at [234, 184] on input "False" at bounding box center [233, 182] width 9 height 9
radio input "true"
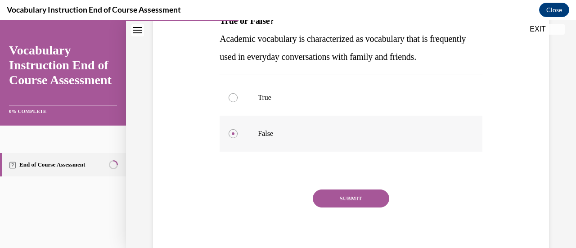
scroll to position [166, 0]
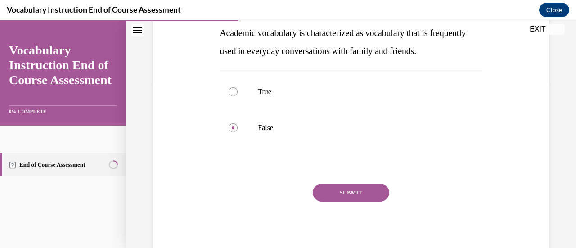
click at [348, 200] on button "SUBMIT" at bounding box center [351, 193] width 76 height 18
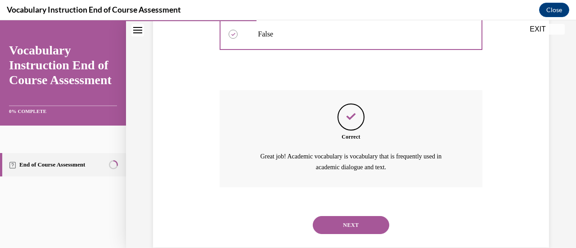
click at [361, 229] on button "NEXT" at bounding box center [351, 225] width 76 height 18
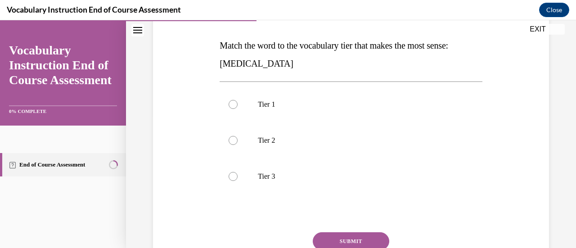
scroll to position [136, 0]
click at [240, 134] on label "Tier 2" at bounding box center [351, 139] width 262 height 36
click at [238, 135] on input "Tier 2" at bounding box center [233, 139] width 9 height 9
radio input "true"
click at [352, 236] on button "SUBMIT" at bounding box center [351, 240] width 76 height 18
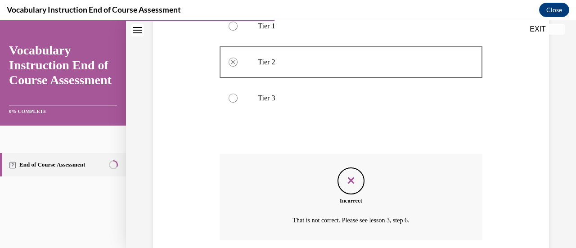
scroll to position [215, 0]
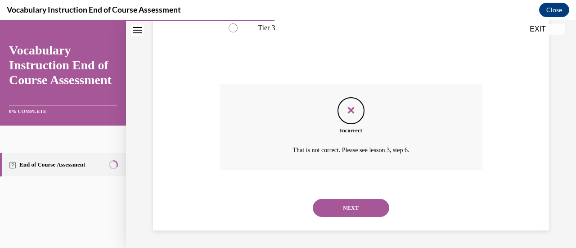
click at [360, 203] on button "NEXT" at bounding box center [351, 208] width 76 height 18
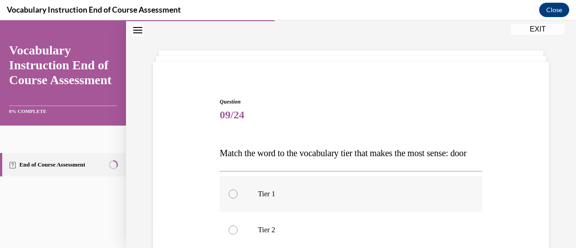
click at [236, 198] on div at bounding box center [233, 193] width 9 height 9
click at [236, 198] on input "Tier 1" at bounding box center [233, 193] width 9 height 9
radio input "true"
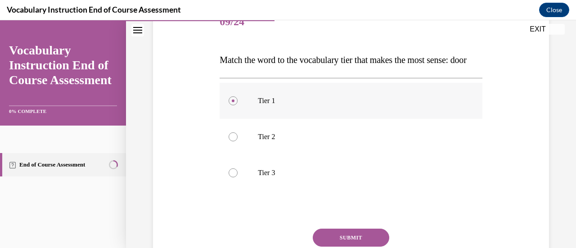
scroll to position [184, 0]
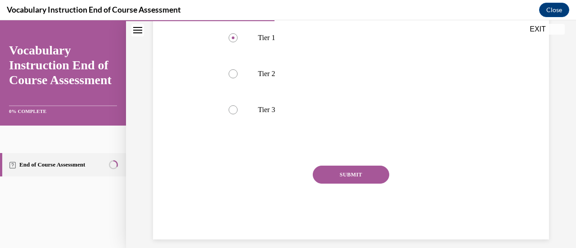
click at [342, 184] on button "SUBMIT" at bounding box center [351, 175] width 76 height 18
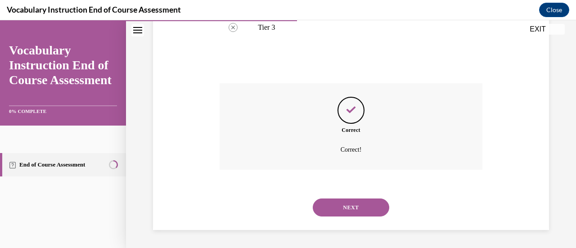
click at [373, 206] on button "NEXT" at bounding box center [351, 207] width 76 height 18
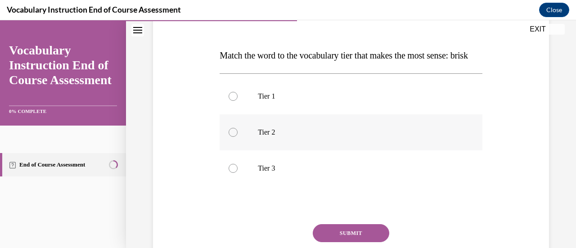
click at [234, 150] on label "Tier 2" at bounding box center [351, 132] width 262 height 36
click at [234, 137] on input "Tier 2" at bounding box center [233, 132] width 9 height 9
radio input "true"
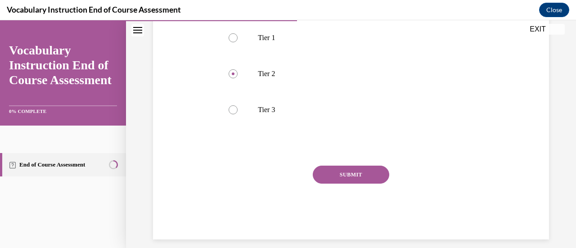
click at [350, 184] on button "SUBMIT" at bounding box center [351, 175] width 76 height 18
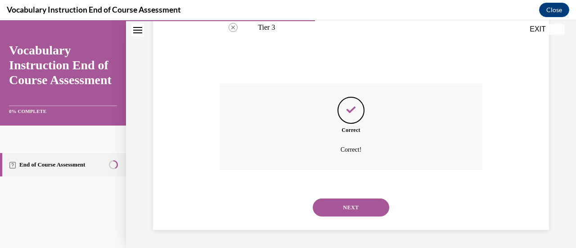
click at [361, 208] on button "NEXT" at bounding box center [351, 207] width 76 height 18
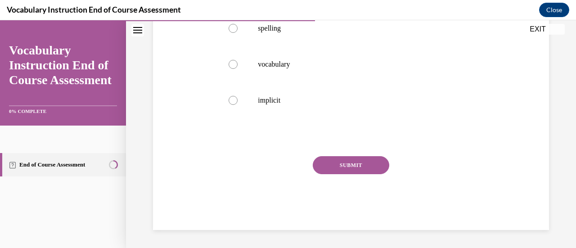
scroll to position [27, 0]
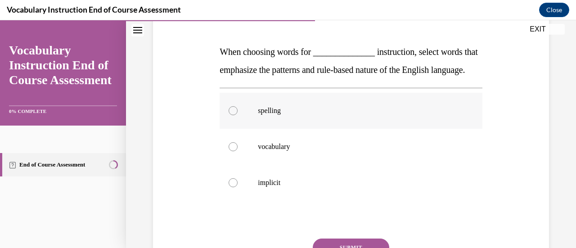
click at [229, 129] on label "spelling" at bounding box center [351, 111] width 262 height 36
click at [229, 115] on input "spelling" at bounding box center [233, 110] width 9 height 9
radio input "true"
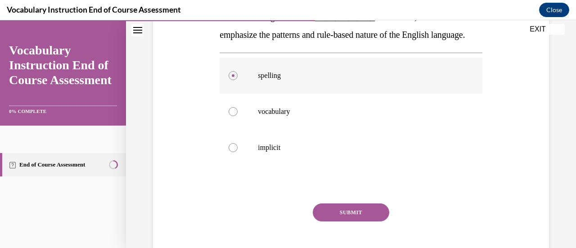
scroll to position [202, 0]
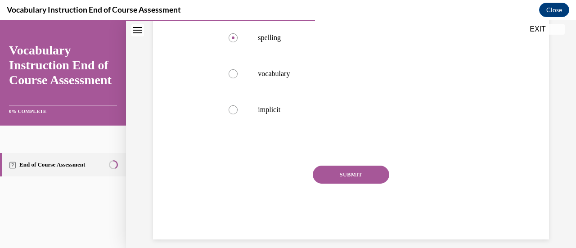
click at [350, 184] on button "SUBMIT" at bounding box center [351, 175] width 76 height 18
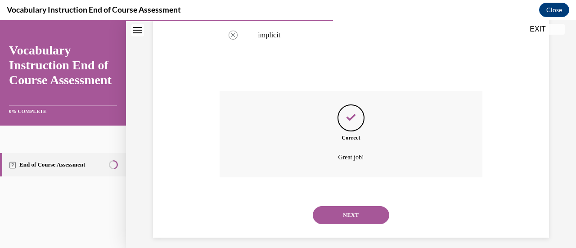
click at [359, 224] on button "NEXT" at bounding box center [351, 215] width 76 height 18
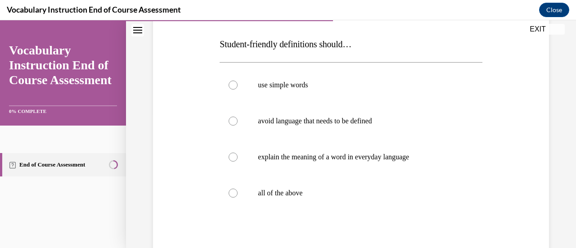
scroll to position [141, 0]
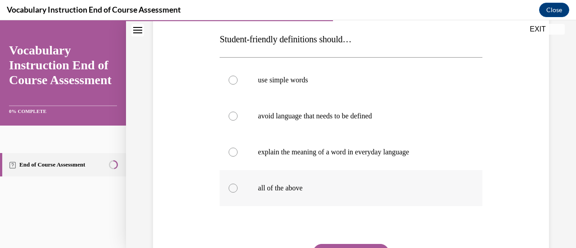
click at [239, 189] on label "all of the above" at bounding box center [351, 188] width 262 height 36
click at [238, 189] on input "all of the above" at bounding box center [233, 188] width 9 height 9
radio input "true"
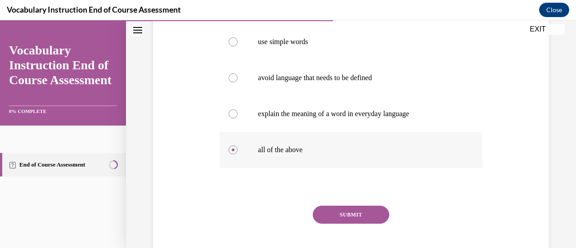
scroll to position [180, 0]
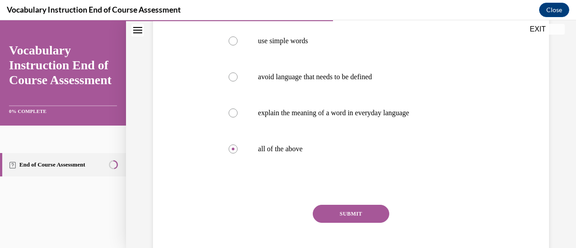
click at [369, 221] on button "SUBMIT" at bounding box center [351, 214] width 76 height 18
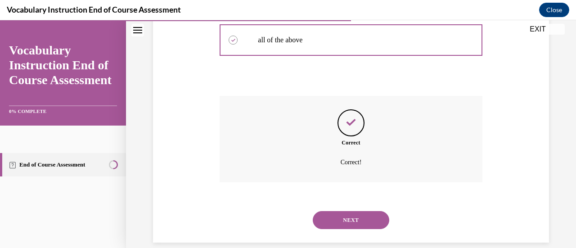
click at [363, 227] on button "NEXT" at bounding box center [351, 220] width 76 height 18
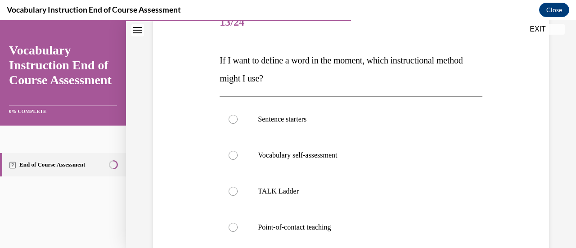
scroll to position [130, 0]
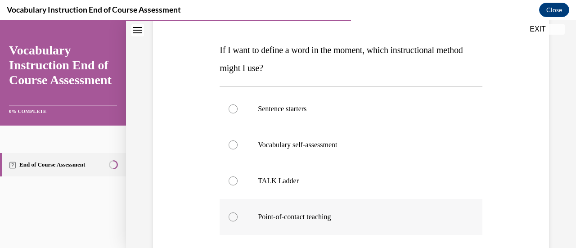
click at [230, 220] on div at bounding box center [233, 216] width 9 height 9
click at [230, 220] on input "Point-of-contact teaching" at bounding box center [233, 216] width 9 height 9
radio input "true"
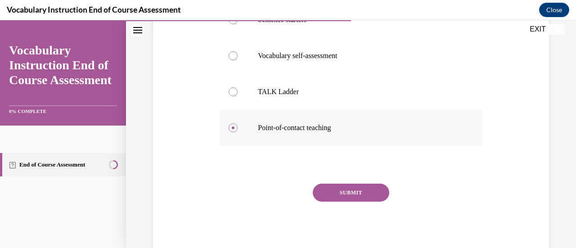
scroll to position [219, 0]
click at [341, 199] on button "SUBMIT" at bounding box center [351, 193] width 76 height 18
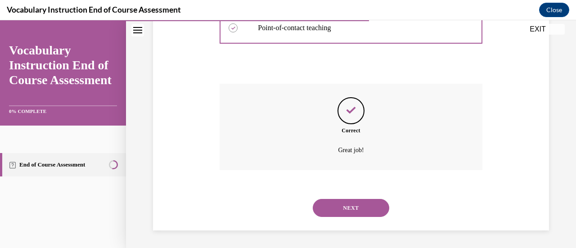
click at [364, 214] on button "NEXT" at bounding box center [351, 208] width 76 height 18
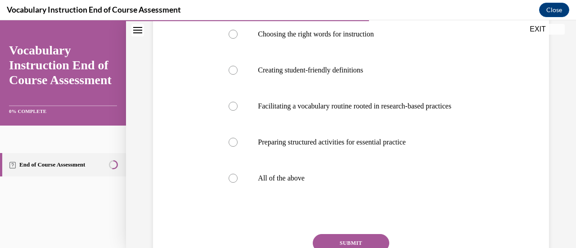
scroll to position [188, 0]
click at [226, 196] on label "All of the above" at bounding box center [351, 178] width 262 height 36
click at [229, 182] on input "All of the above" at bounding box center [233, 177] width 9 height 9
radio input "true"
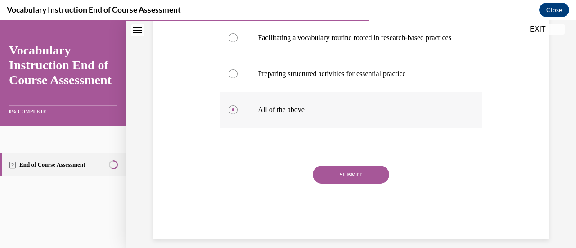
scroll to position [256, 0]
click at [358, 183] on button "SUBMIT" at bounding box center [351, 174] width 76 height 18
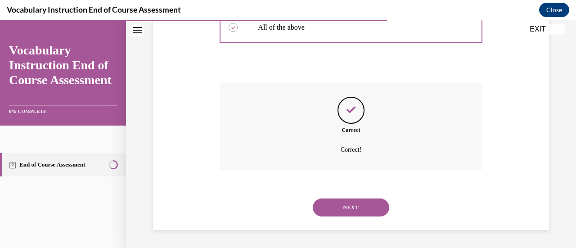
click at [348, 216] on button "NEXT" at bounding box center [351, 207] width 76 height 18
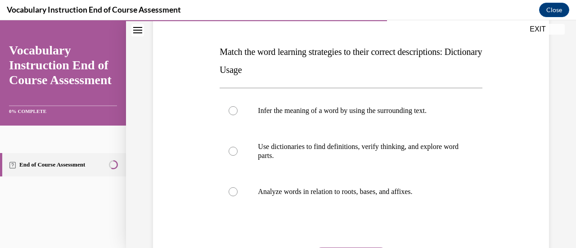
scroll to position [129, 0]
click at [237, 153] on label "Use dictionaries to find definitions, verify thinking, and explore word parts." at bounding box center [351, 150] width 262 height 45
click at [237, 153] on input "Use dictionaries to find definitions, verify thinking, and explore word parts." at bounding box center [233, 150] width 9 height 9
radio input "true"
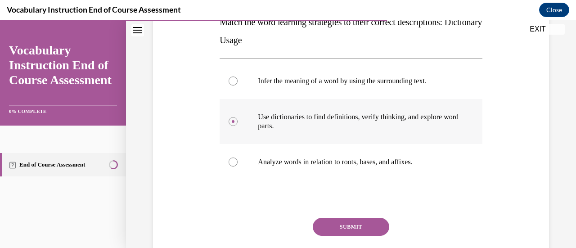
scroll to position [193, 0]
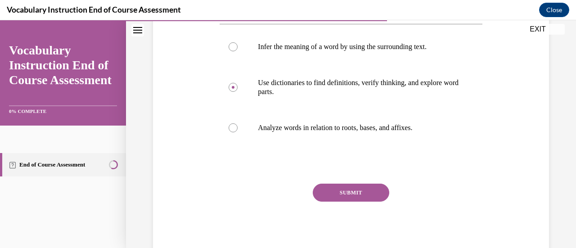
click at [354, 195] on button "SUBMIT" at bounding box center [351, 193] width 76 height 18
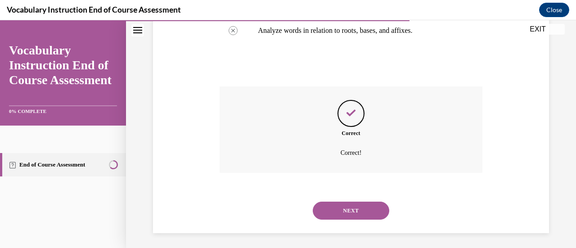
click at [343, 216] on button "NEXT" at bounding box center [351, 211] width 76 height 18
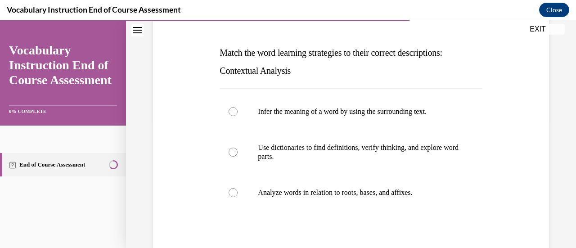
scroll to position [128, 0]
click at [238, 116] on label "Infer the meaning of a word by using the surrounding text." at bounding box center [351, 112] width 262 height 36
click at [238, 116] on input "Infer the meaning of a word by using the surrounding text." at bounding box center [233, 111] width 9 height 9
radio input "true"
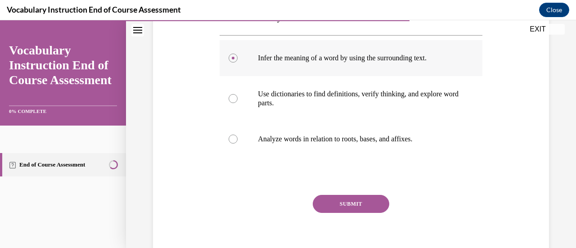
scroll to position [193, 0]
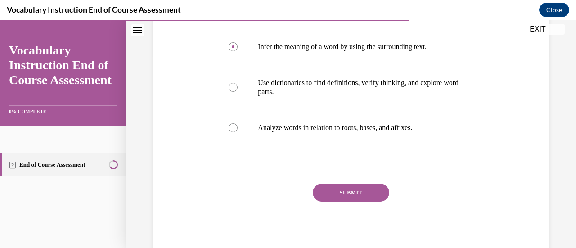
click at [355, 190] on button "SUBMIT" at bounding box center [351, 193] width 76 height 18
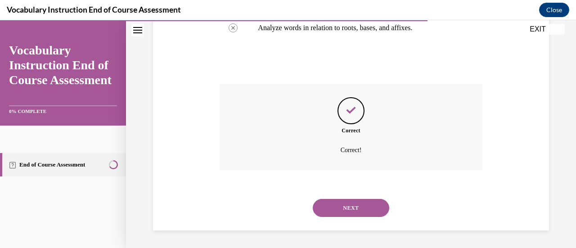
click at [360, 210] on button "NEXT" at bounding box center [351, 208] width 76 height 18
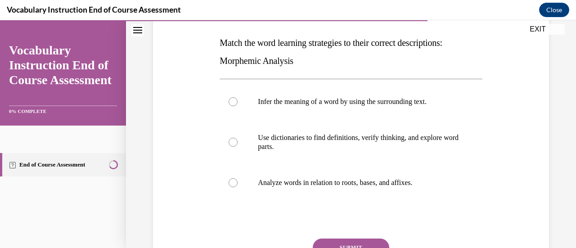
scroll to position [138, 0]
click at [232, 188] on label "Analyze words in relation to roots, bases, and affixes." at bounding box center [351, 183] width 262 height 36
click at [232, 187] on input "Analyze words in relation to roots, bases, and affixes." at bounding box center [233, 182] width 9 height 9
radio input "true"
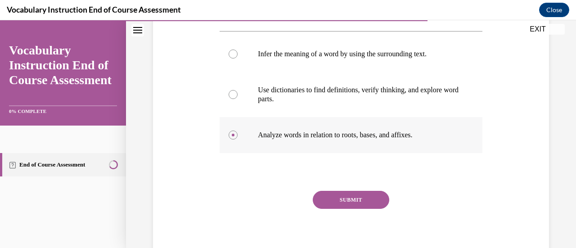
scroll to position [193, 0]
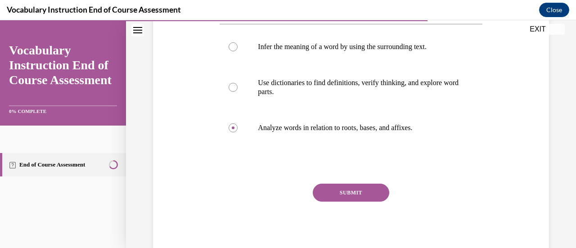
click at [357, 194] on button "SUBMIT" at bounding box center [351, 193] width 76 height 18
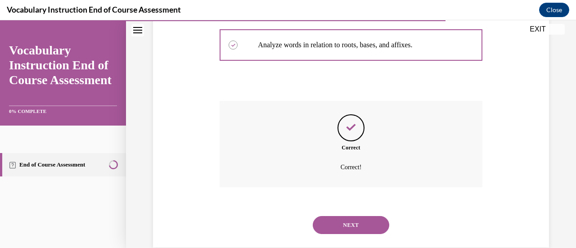
click at [343, 232] on button "NEXT" at bounding box center [351, 225] width 76 height 18
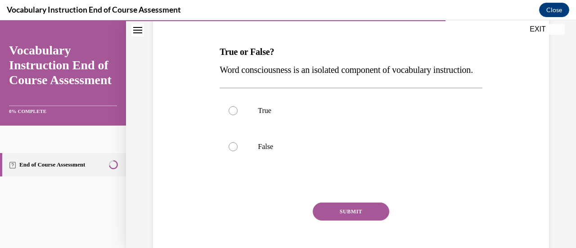
scroll to position [130, 0]
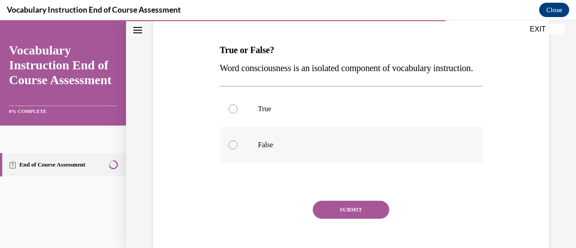
click at [223, 162] on label "False" at bounding box center [351, 145] width 262 height 36
click at [229, 149] on input "False" at bounding box center [233, 144] width 9 height 9
radio input "true"
click at [348, 219] on button "SUBMIT" at bounding box center [351, 210] width 76 height 18
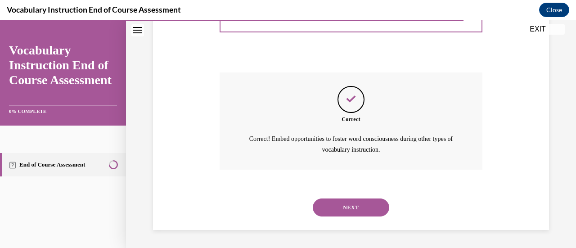
click at [354, 212] on button "NEXT" at bounding box center [351, 207] width 76 height 18
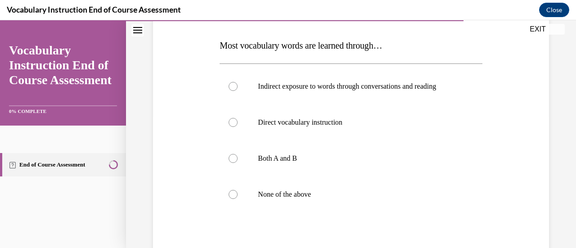
scroll to position [135, 0]
click at [238, 86] on label "Indirect exposure to words through conversations and reading" at bounding box center [351, 86] width 262 height 36
click at [238, 86] on input "Indirect exposure to words through conversations and reading" at bounding box center [233, 86] width 9 height 9
radio input "true"
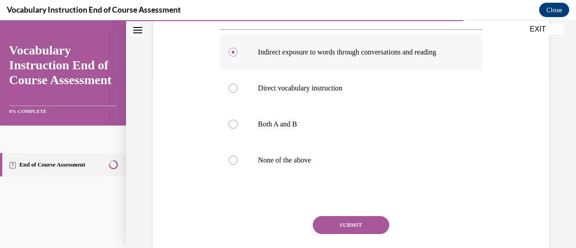
scroll to position [202, 0]
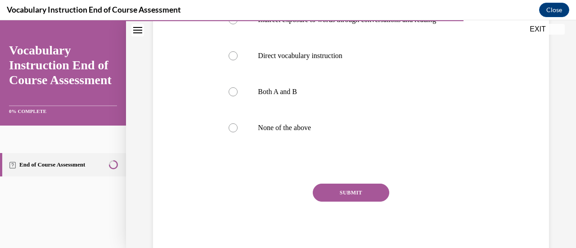
click at [360, 199] on button "SUBMIT" at bounding box center [351, 193] width 76 height 18
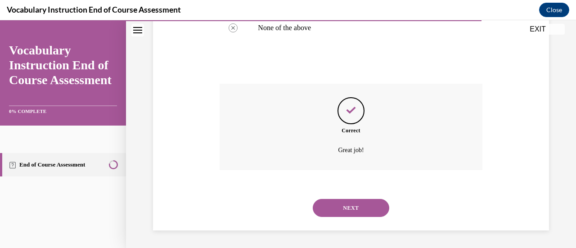
click at [359, 214] on button "NEXT" at bounding box center [351, 208] width 76 height 18
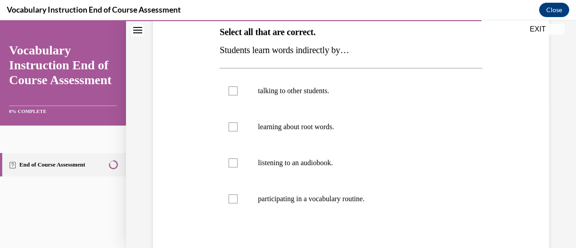
scroll to position [154, 0]
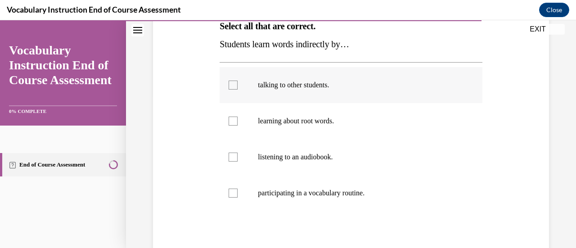
click at [236, 89] on label "talking to other students." at bounding box center [351, 85] width 262 height 36
click at [236, 89] on input "talking to other students." at bounding box center [233, 85] width 9 height 9
checkbox input "true"
click at [231, 160] on div at bounding box center [233, 157] width 9 height 9
click at [231, 160] on input "listening to an audiobook." at bounding box center [233, 157] width 9 height 9
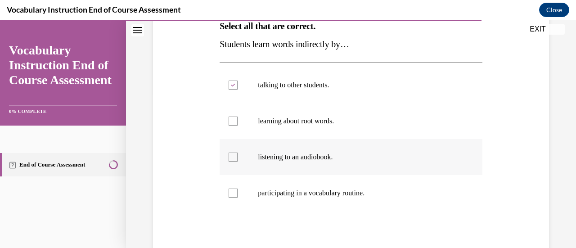
checkbox input "true"
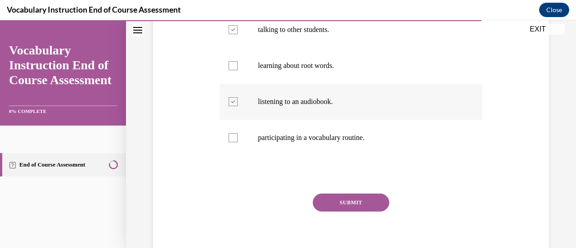
scroll to position [220, 0]
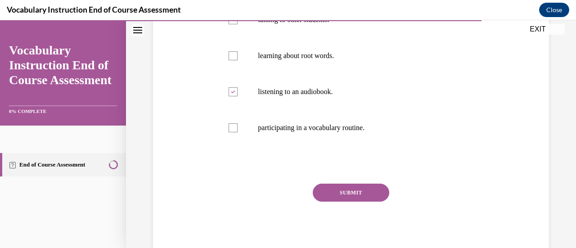
click at [358, 193] on button "SUBMIT" at bounding box center [351, 193] width 76 height 18
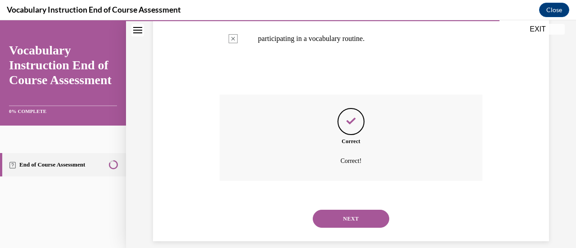
click at [365, 225] on button "NEXT" at bounding box center [351, 219] width 76 height 18
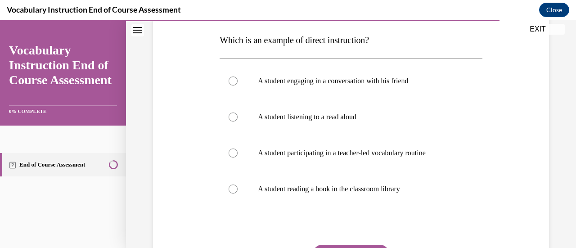
scroll to position [141, 0]
click at [231, 157] on label "A student participating in a teacher-led vocabulary routine" at bounding box center [351, 153] width 262 height 36
click at [231, 157] on input "A student participating in a teacher-led vocabulary routine" at bounding box center [233, 152] width 9 height 9
radio input "true"
click at [225, 193] on label "A student reading a book in the classroom library" at bounding box center [351, 189] width 262 height 36
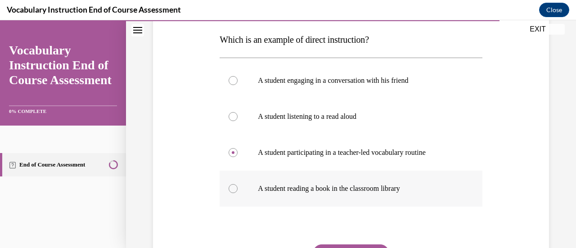
click at [229, 193] on input "A student reading a book in the classroom library" at bounding box center [233, 188] width 9 height 9
radio input "true"
click at [236, 192] on label "A student reading a book in the classroom library" at bounding box center [351, 189] width 262 height 36
click at [236, 192] on input "A student reading a book in the classroom library" at bounding box center [233, 188] width 9 height 9
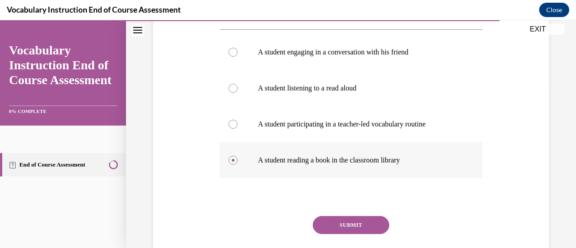
scroll to position [193, 0]
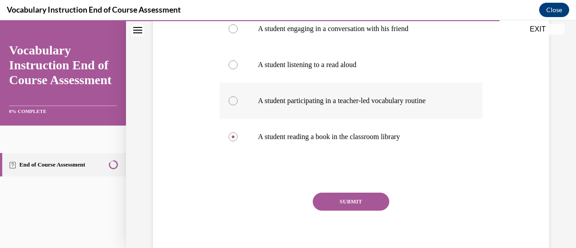
click at [232, 107] on label "A student participating in a teacher-led vocabulary routine" at bounding box center [351, 101] width 262 height 36
click at [232, 105] on input "A student participating in a teacher-led vocabulary routine" at bounding box center [233, 100] width 9 height 9
radio input "true"
click at [346, 200] on button "SUBMIT" at bounding box center [351, 202] width 76 height 18
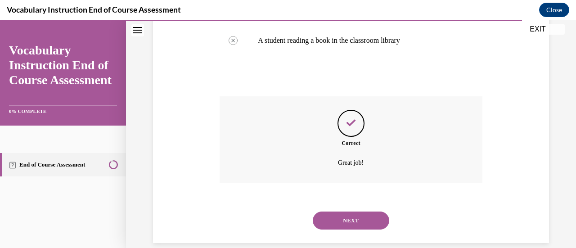
click at [353, 227] on button "NEXT" at bounding box center [351, 220] width 76 height 18
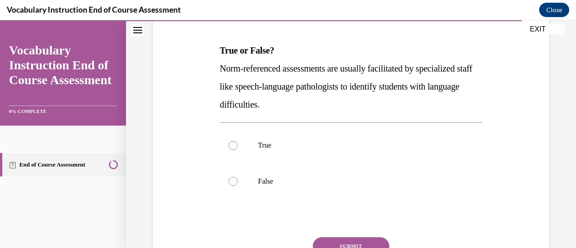
scroll to position [134, 0]
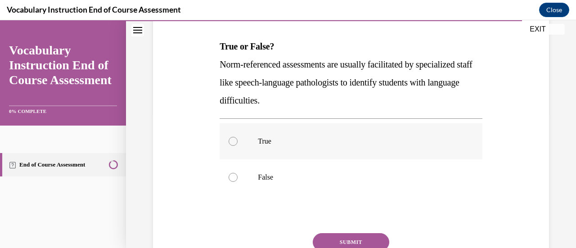
click at [233, 140] on div at bounding box center [233, 141] width 9 height 9
click at [233, 140] on input "True" at bounding box center [233, 141] width 9 height 9
radio input "true"
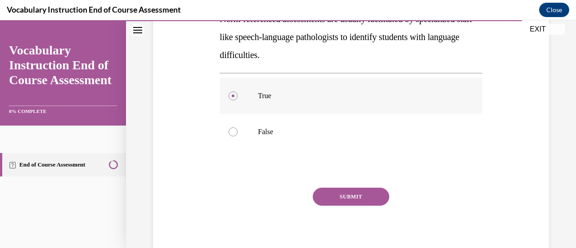
scroll to position [184, 0]
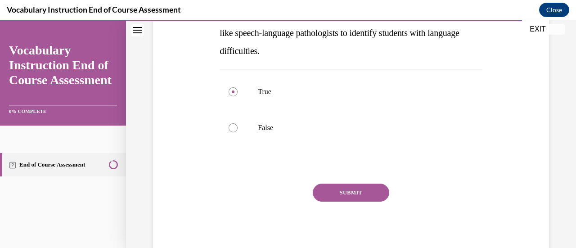
click at [364, 198] on button "SUBMIT" at bounding box center [351, 193] width 76 height 18
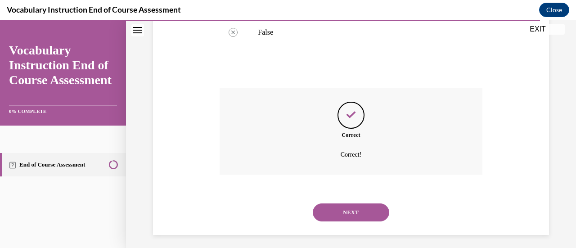
scroll to position [283, 0]
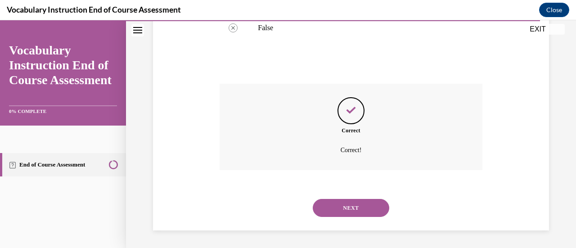
click at [355, 221] on div "NEXT" at bounding box center [351, 208] width 262 height 36
click at [373, 210] on button "NEXT" at bounding box center [351, 208] width 76 height 18
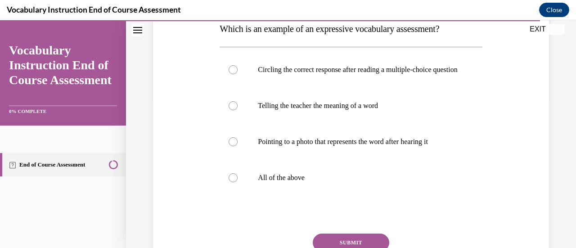
scroll to position [153, 0]
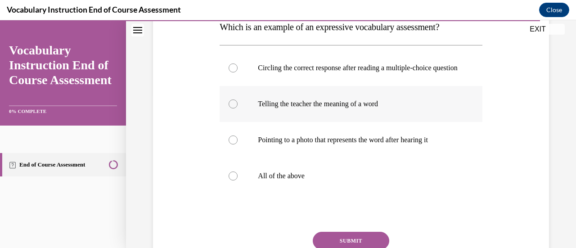
click at [232, 108] on div at bounding box center [233, 103] width 9 height 9
click at [232, 108] on input "Telling the teacher the meaning of a word" at bounding box center [233, 103] width 9 height 9
radio input "true"
click at [232, 144] on div at bounding box center [233, 139] width 9 height 9
click at [232, 144] on input "Pointing to a photo that represents the word after hearing it" at bounding box center [233, 139] width 9 height 9
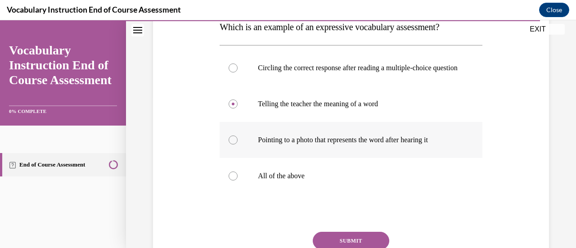
radio input "true"
click at [234, 154] on label "Pointing to a photo that represents the word after hearing it" at bounding box center [351, 140] width 262 height 36
click at [234, 144] on input "Pointing to a photo that represents the word after hearing it" at bounding box center [233, 139] width 9 height 9
click at [230, 120] on label "Telling the teacher the meaning of a word" at bounding box center [351, 104] width 262 height 36
click at [230, 108] on input "Telling the teacher the meaning of a word" at bounding box center [233, 103] width 9 height 9
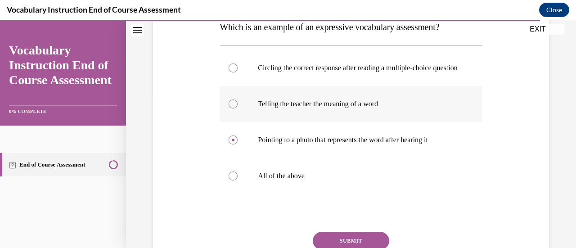
radio input "true"
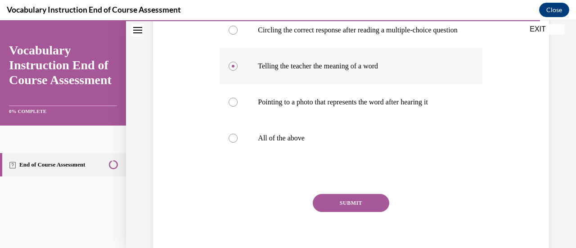
scroll to position [197, 0]
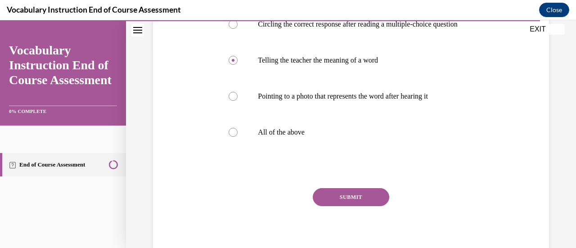
click at [350, 206] on button "SUBMIT" at bounding box center [351, 197] width 76 height 18
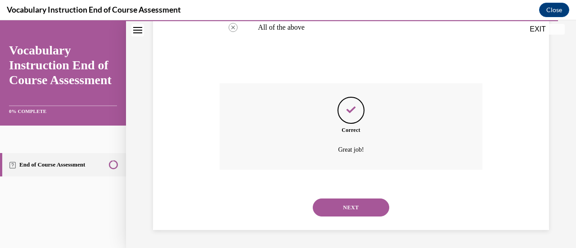
click at [361, 211] on button "NEXT" at bounding box center [351, 207] width 76 height 18
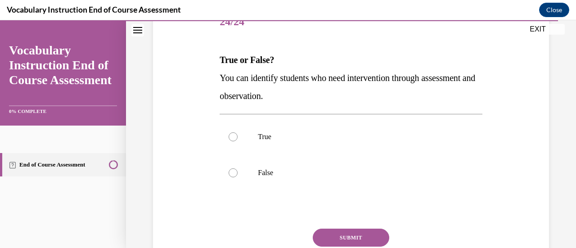
scroll to position [121, 0]
click at [232, 167] on div at bounding box center [233, 171] width 9 height 9
click at [232, 167] on input "False" at bounding box center [233, 171] width 9 height 9
radio input "true"
click at [346, 237] on button "SUBMIT" at bounding box center [351, 237] width 76 height 18
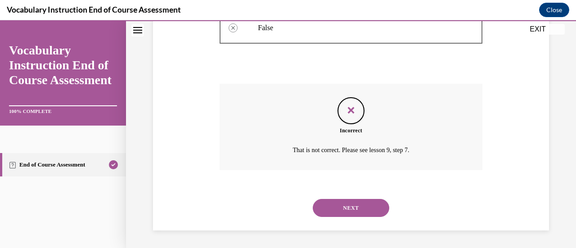
click at [352, 209] on button "NEXT" at bounding box center [351, 208] width 76 height 18
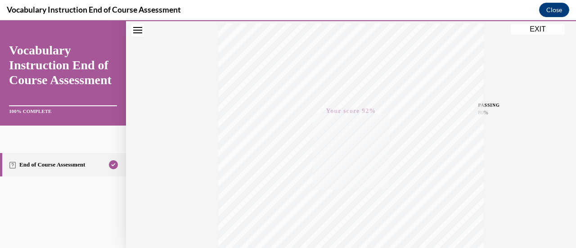
scroll to position [139, 0]
click at [539, 31] on button "EXIT" at bounding box center [538, 29] width 54 height 11
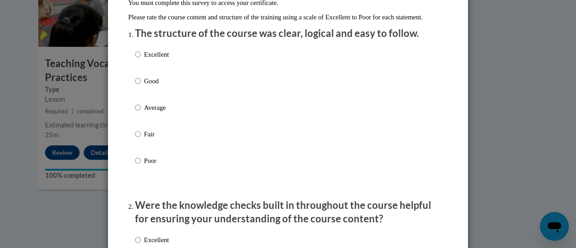
scroll to position [124, 0]
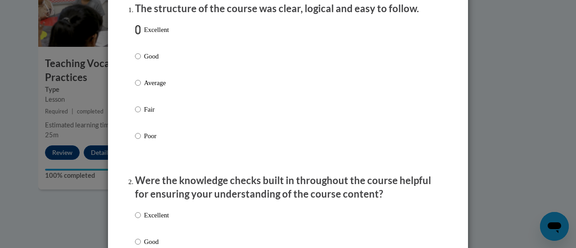
click at [135, 35] on input "Excellent" at bounding box center [138, 30] width 6 height 10
radio input "true"
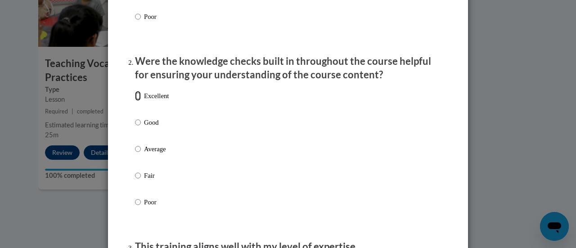
click at [135, 101] on input "Excellent" at bounding box center [138, 96] width 6 height 10
radio input "true"
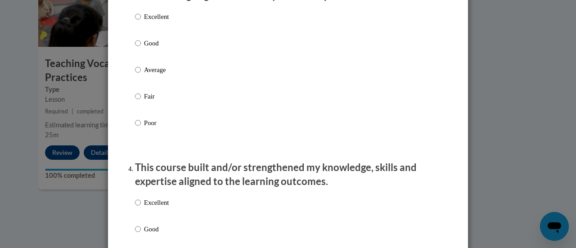
scroll to position [496, 0]
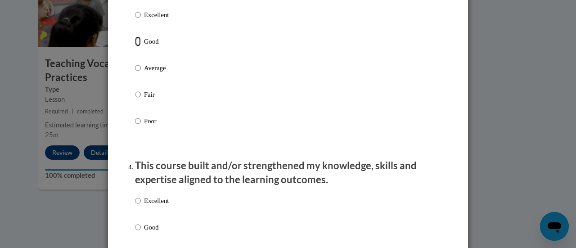
click at [135, 46] on input "Good" at bounding box center [138, 41] width 6 height 10
radio input "true"
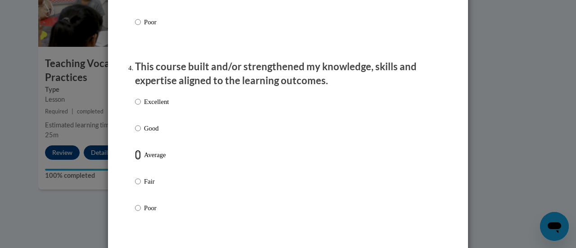
click at [136, 160] on input "Average" at bounding box center [138, 155] width 6 height 10
radio input "true"
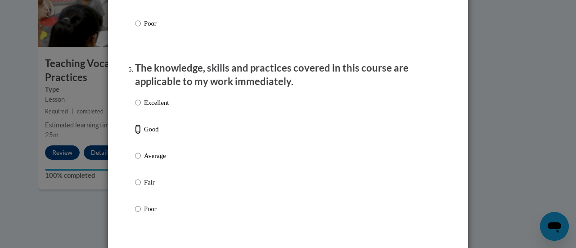
click at [135, 134] on input "Good" at bounding box center [138, 129] width 6 height 10
radio input "true"
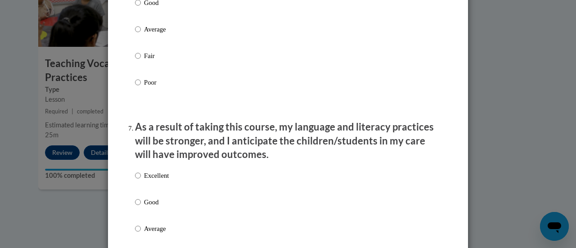
scroll to position [1094, 0]
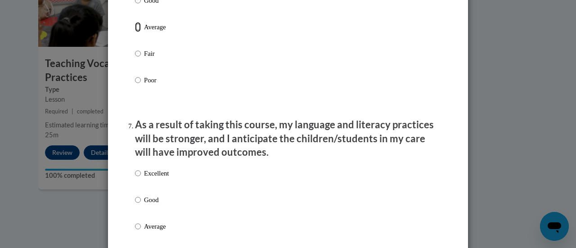
click at [135, 32] on input "Average" at bounding box center [138, 27] width 6 height 10
radio input "true"
click at [135, 177] on input "Excellent" at bounding box center [138, 173] width 6 height 10
radio input "true"
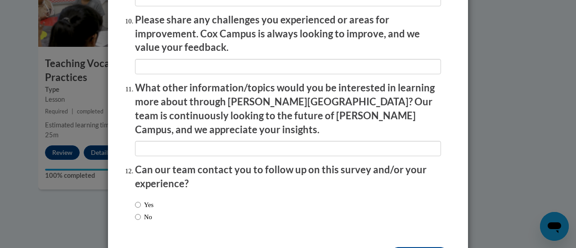
scroll to position [1623, 0]
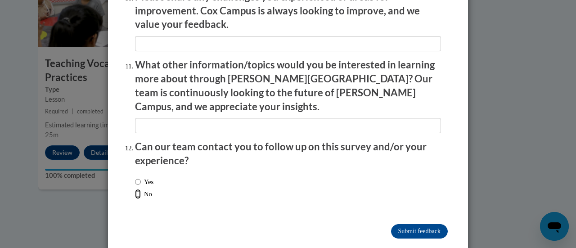
click at [136, 189] on input "No" at bounding box center [138, 194] width 6 height 10
radio input "true"
click at [435, 224] on input "Submit feedback" at bounding box center [419, 231] width 57 height 14
